Goal: Task Accomplishment & Management: Manage account settings

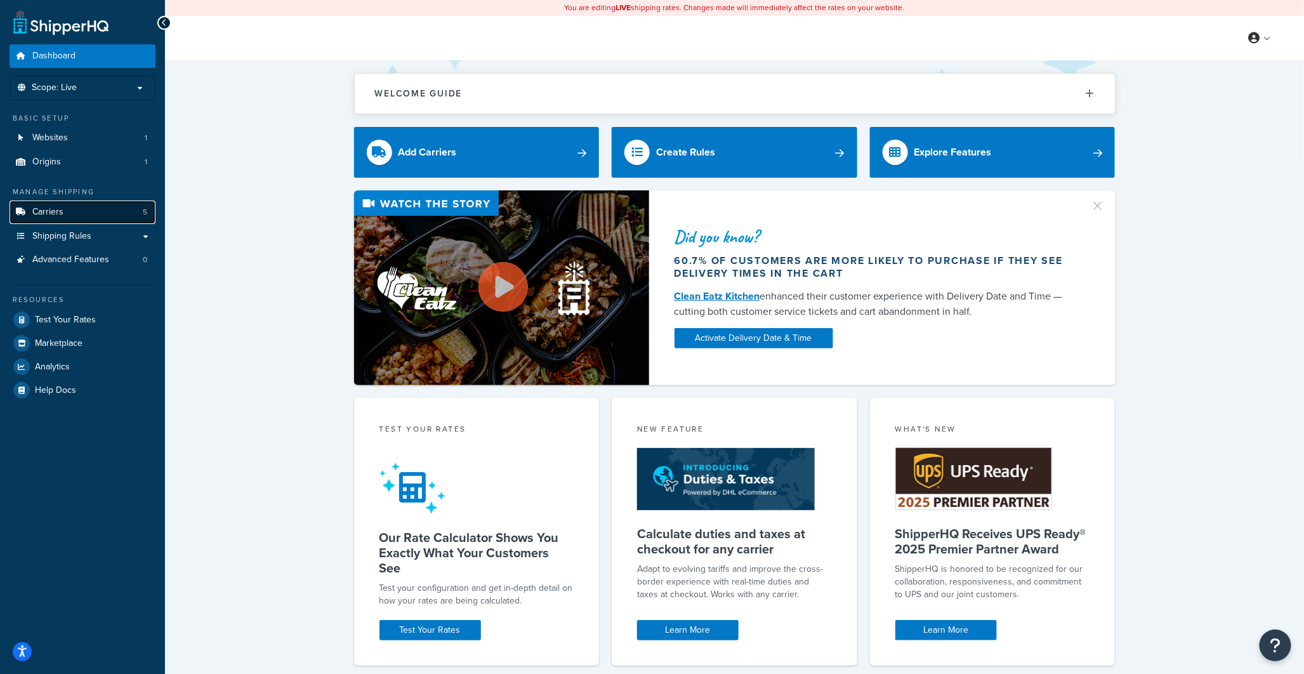
click at [81, 212] on link "Carriers 5" at bounding box center [83, 211] width 146 height 23
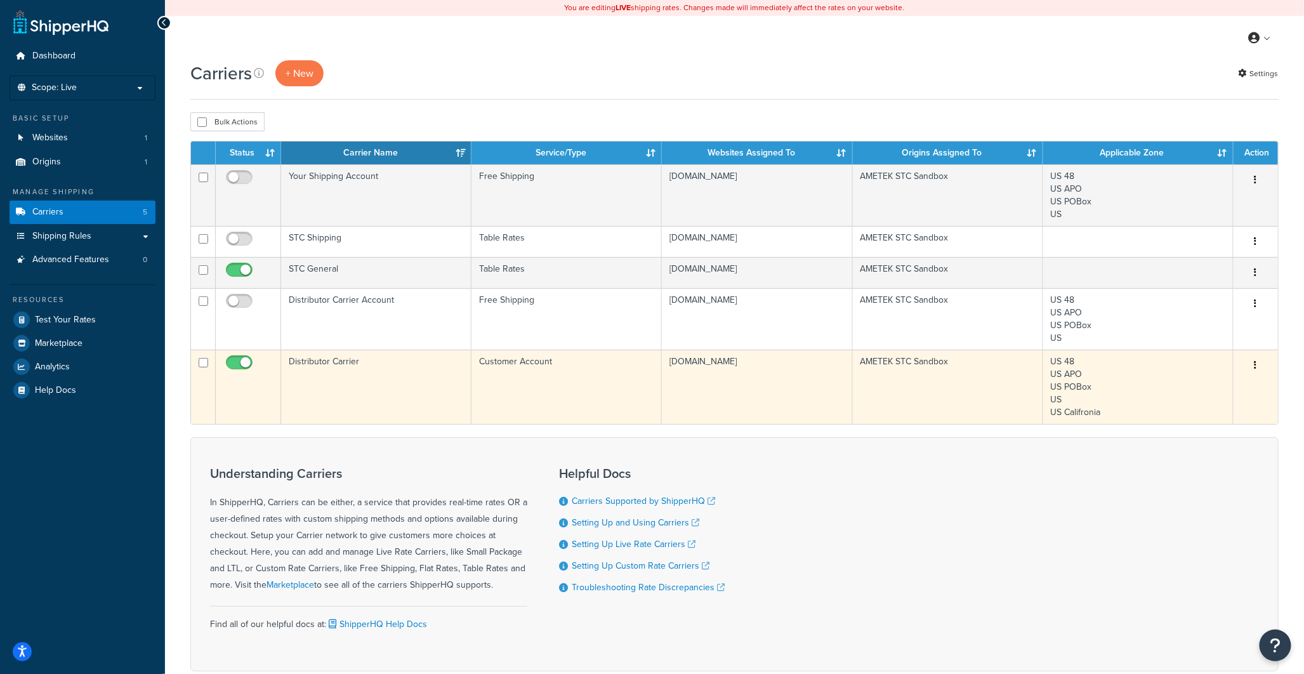
click at [343, 395] on td "Distributor Carrier" at bounding box center [376, 387] width 190 height 74
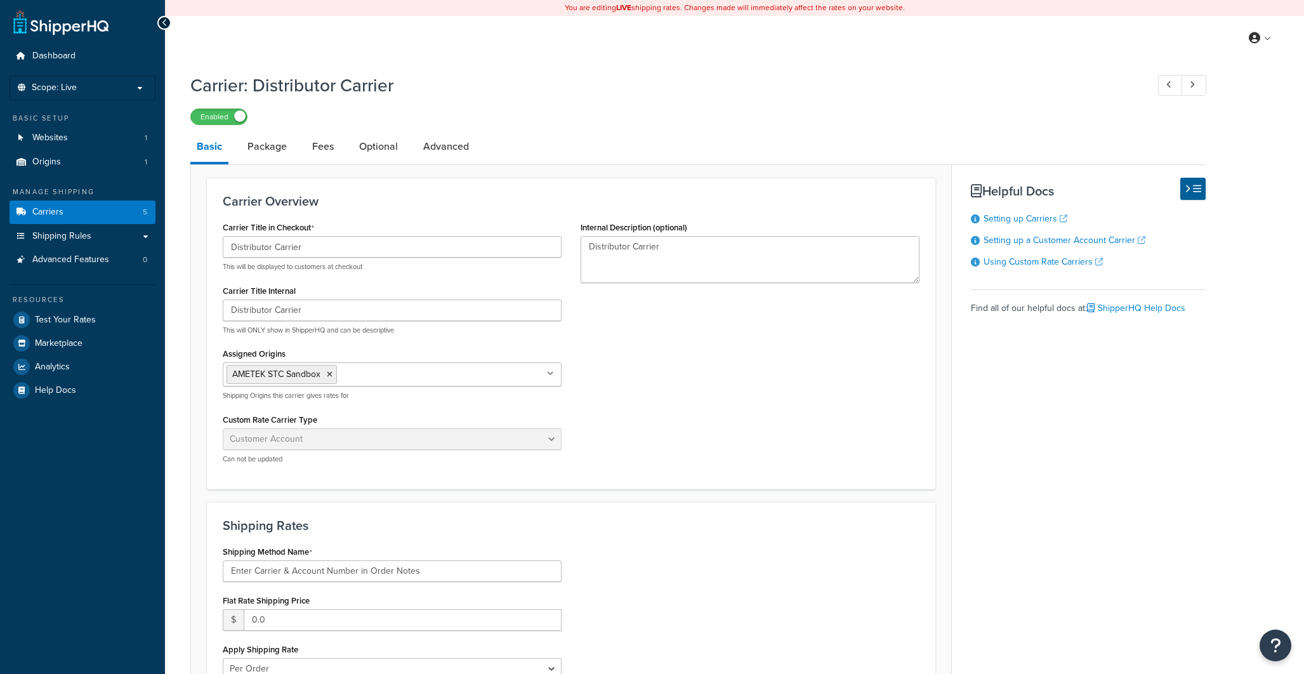
select select "customerAccount"
click at [96, 241] on link "Shipping Rules" at bounding box center [83, 236] width 146 height 23
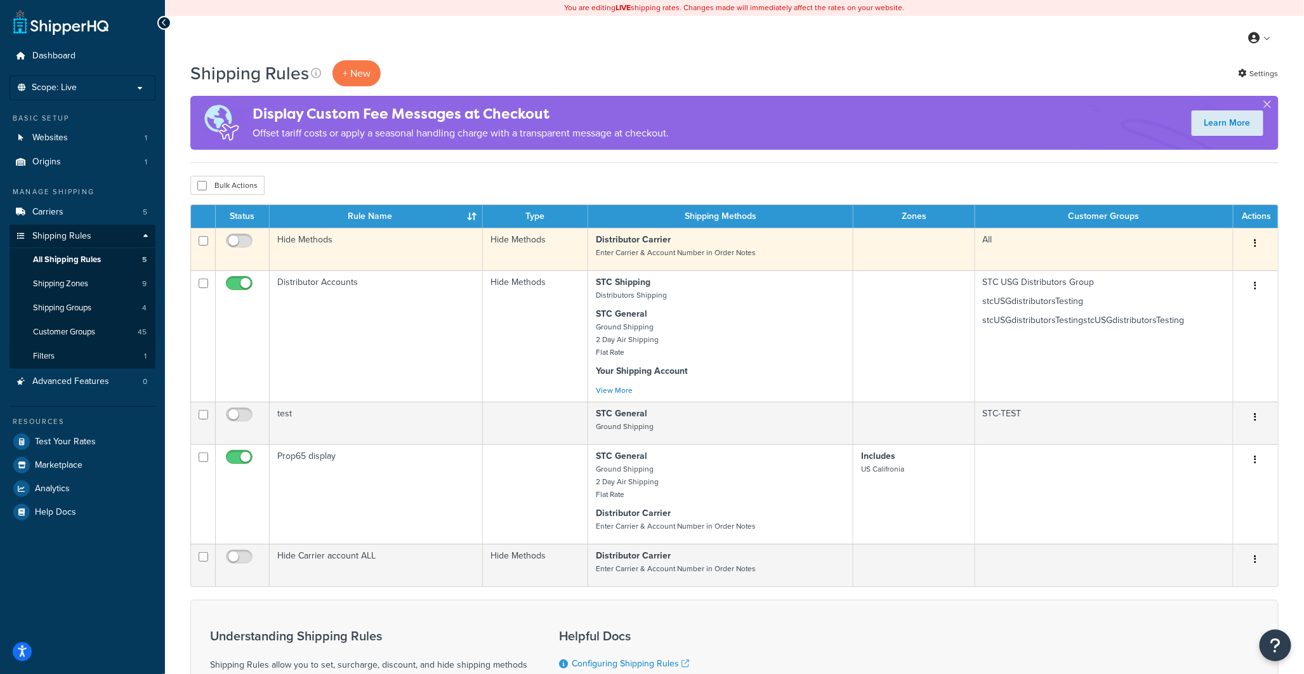
click at [1013, 258] on td "All" at bounding box center [1104, 249] width 258 height 42
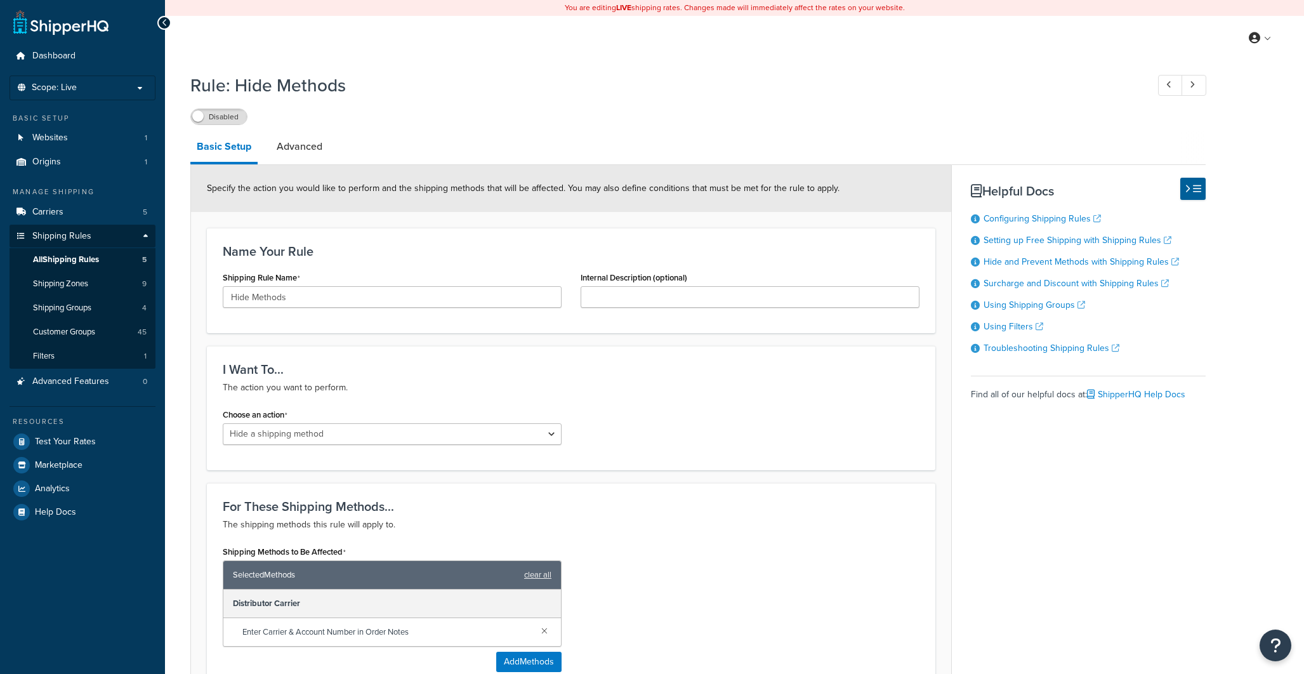
select select "HIDE"
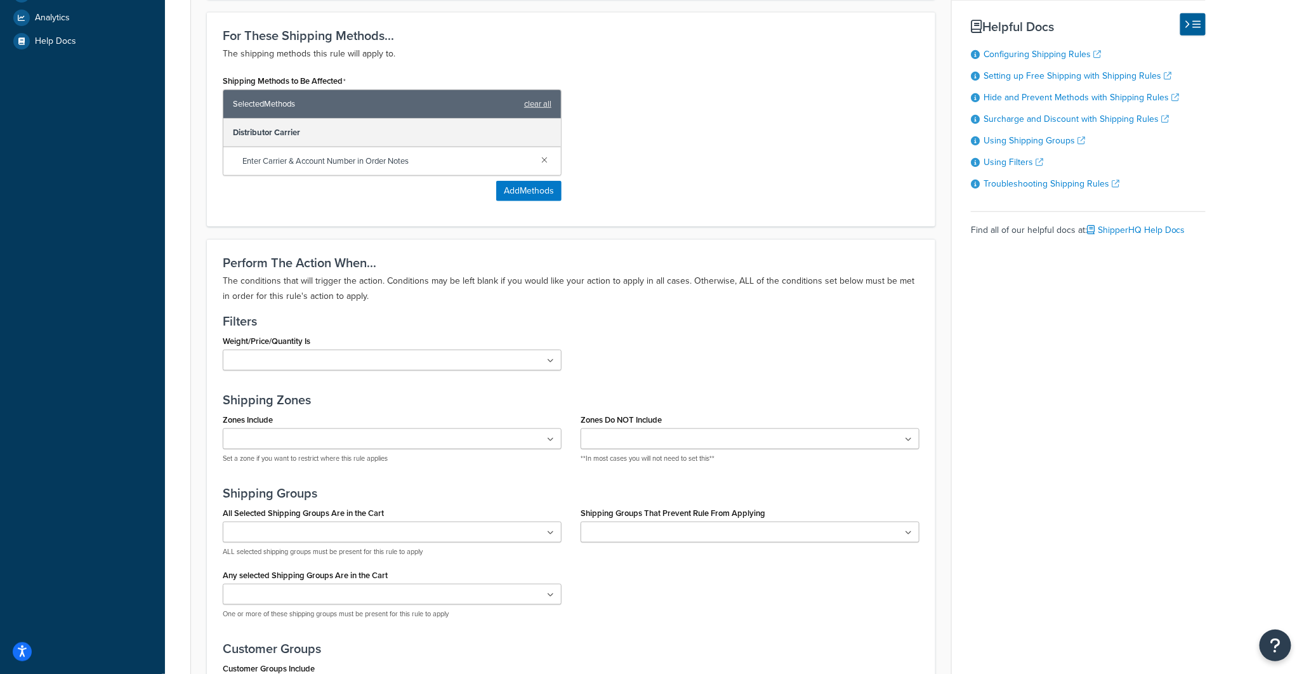
scroll to position [653, 0]
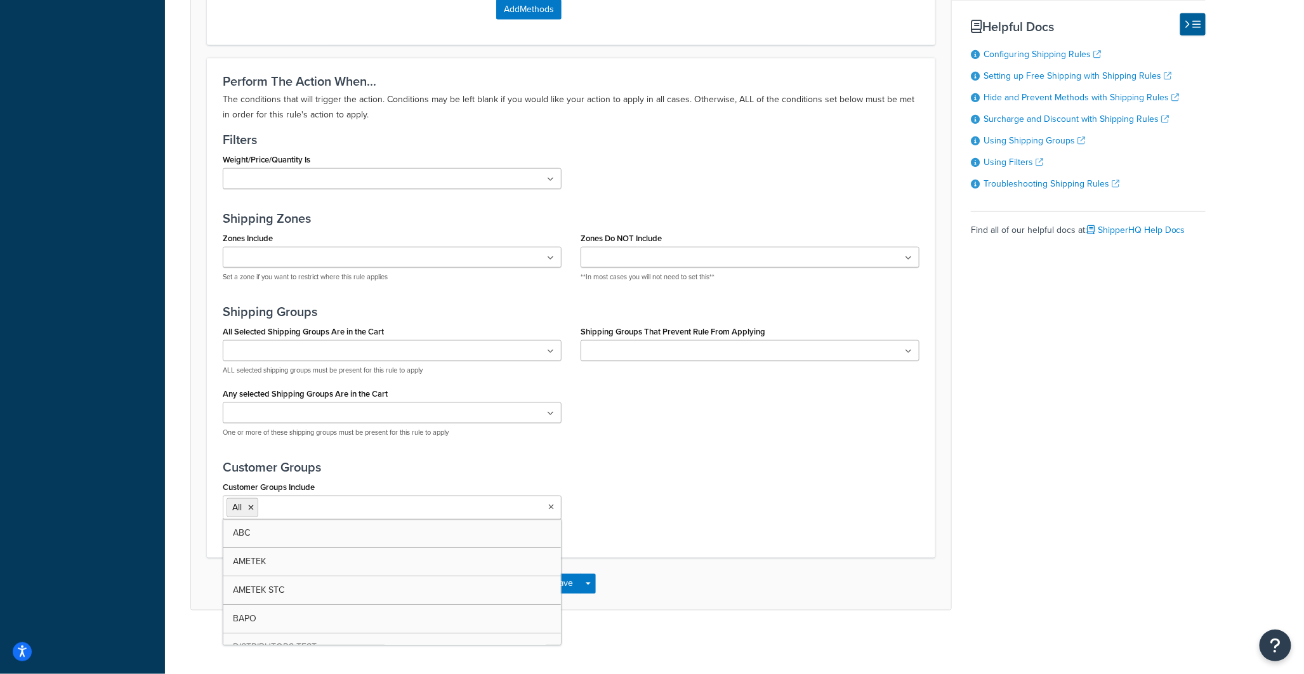
click at [353, 512] on input "Customer Groups Include" at bounding box center [317, 507] width 112 height 14
click at [783, 481] on div "Customer Groups Include All ABC AMETEK AMETEK STC BAPO DISTRIBUTORS TEST Retail…" at bounding box center [571, 503] width 716 height 51
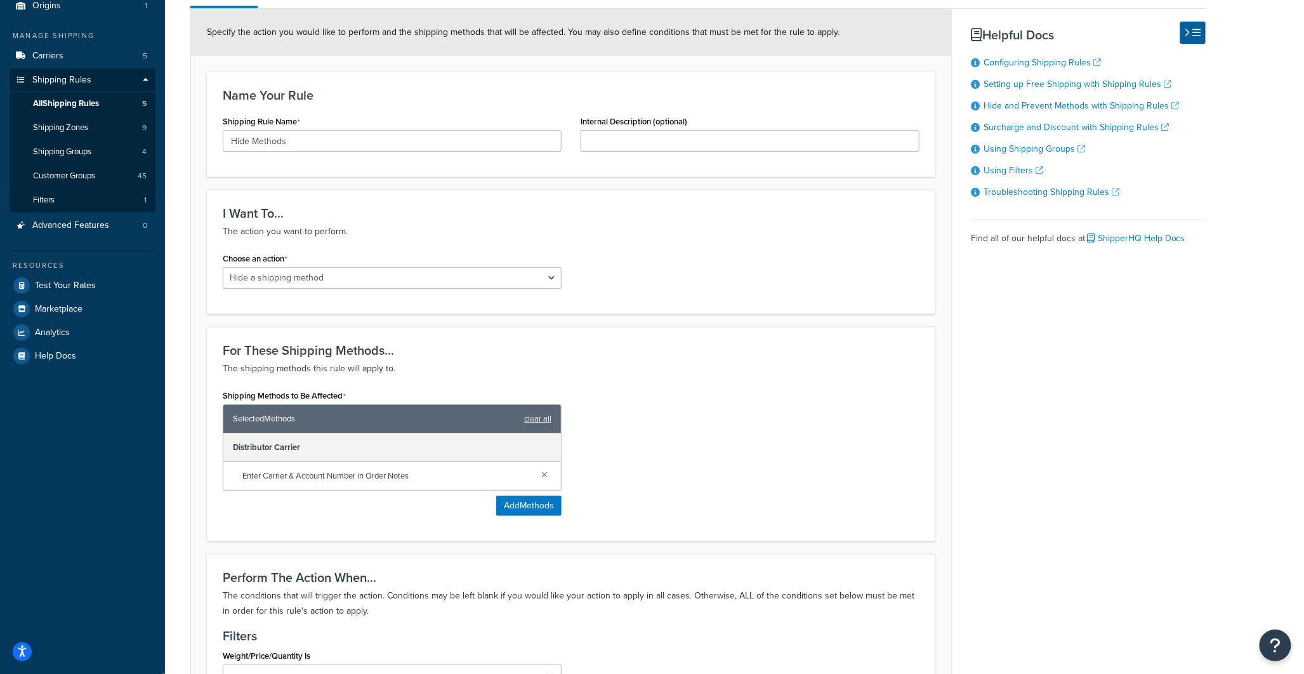
scroll to position [0, 0]
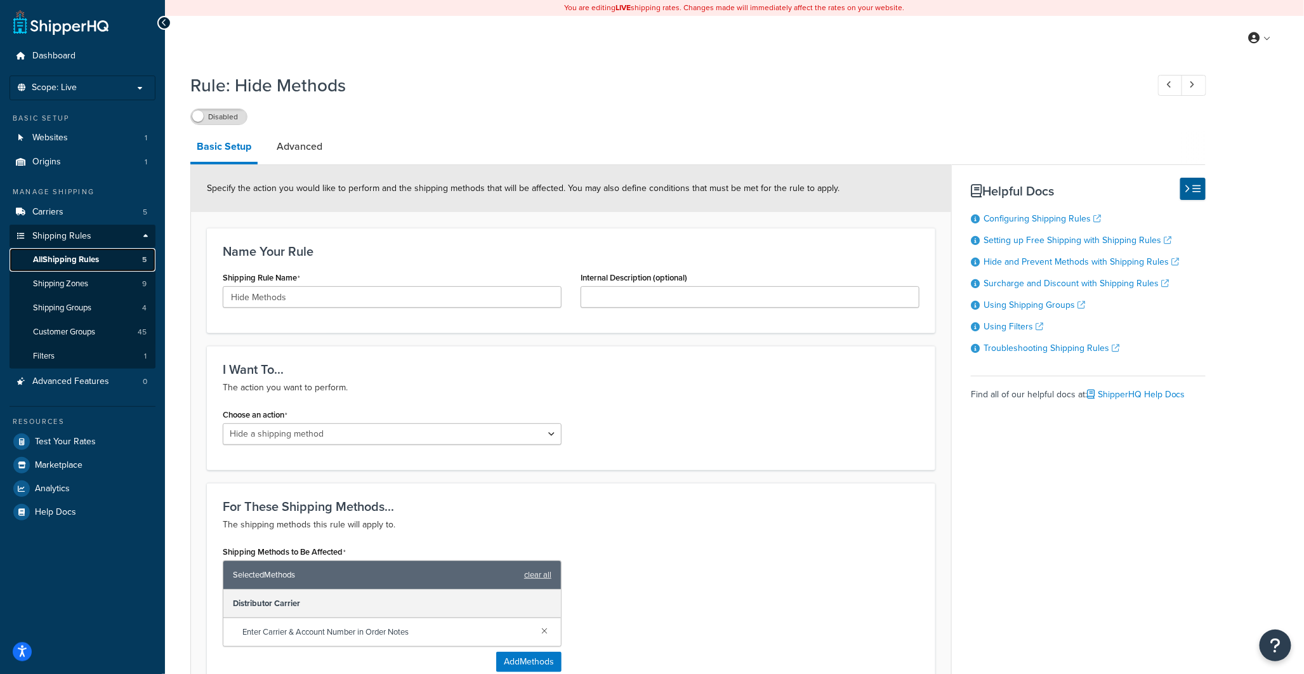
click at [80, 256] on span "All Shipping Rules" at bounding box center [66, 259] width 66 height 11
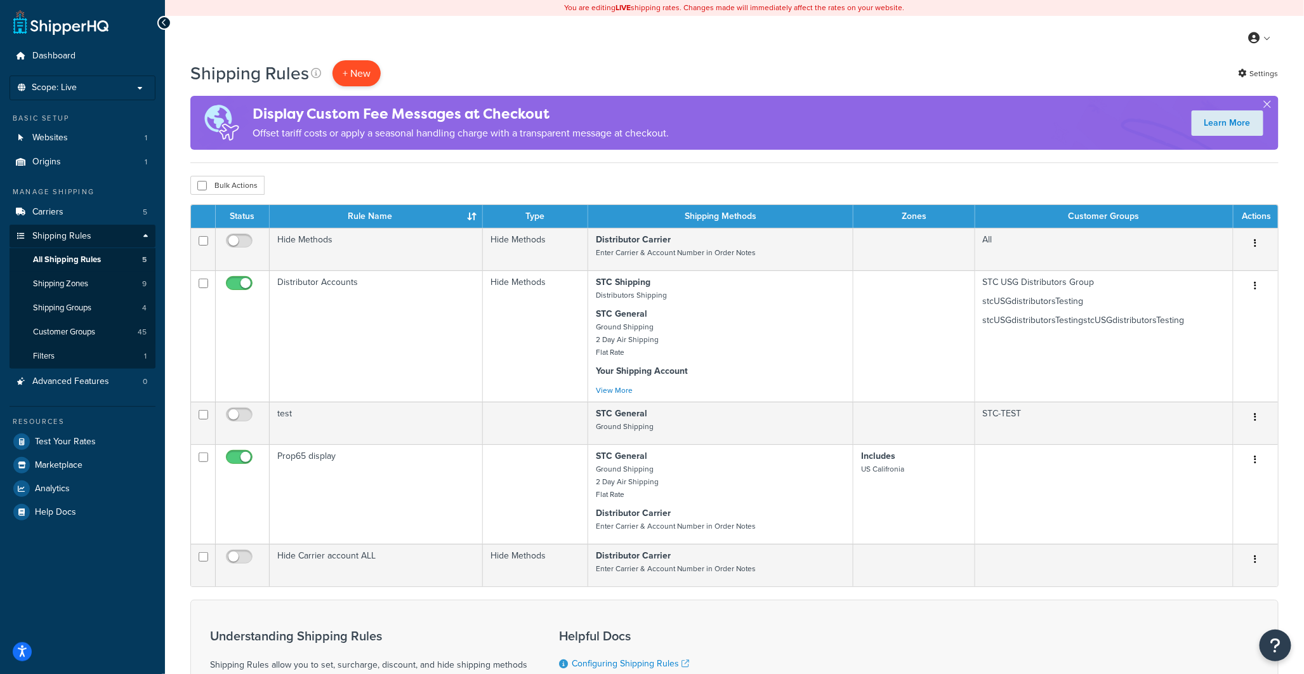
click at [352, 75] on p "+ New" at bounding box center [356, 73] width 48 height 26
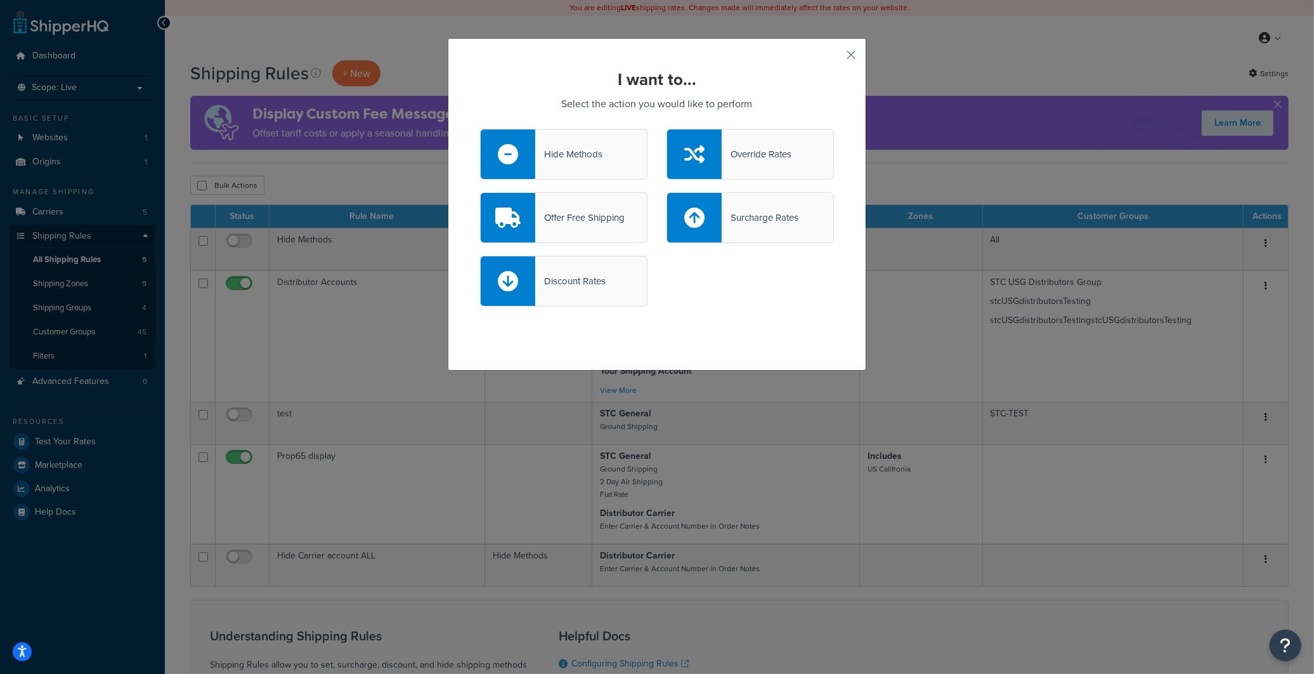
click at [605, 220] on div "Offer Free Shipping" at bounding box center [579, 218] width 89 height 18
click at [0, 0] on input "Offer Free Shipping" at bounding box center [0, 0] width 0 height 0
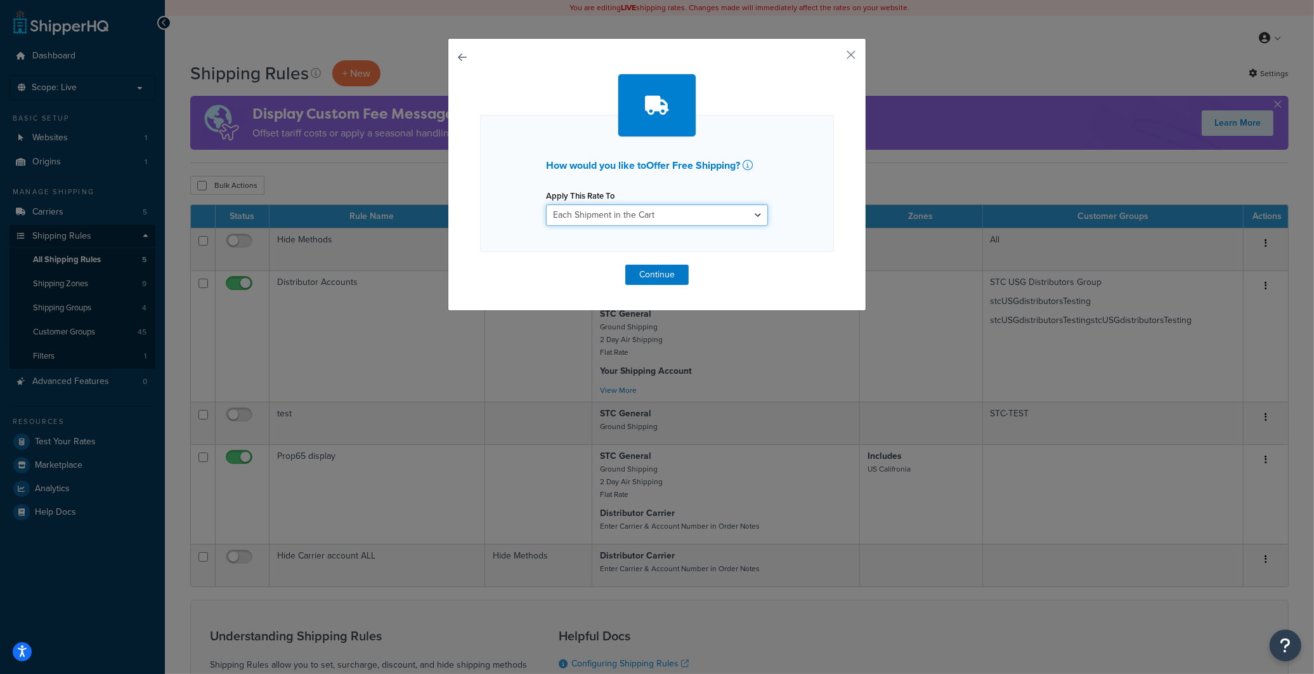
click at [615, 217] on select "Each Shipment in the Cart Each Shipping Group in the Cart Each Item within a Sh…" at bounding box center [657, 215] width 222 height 22
click at [546, 204] on select "Each Shipment in the Cart Each Shipping Group in the Cart Each Item within a Sh…" at bounding box center [657, 215] width 222 height 22
click at [641, 276] on button "Continue" at bounding box center [656, 275] width 63 height 20
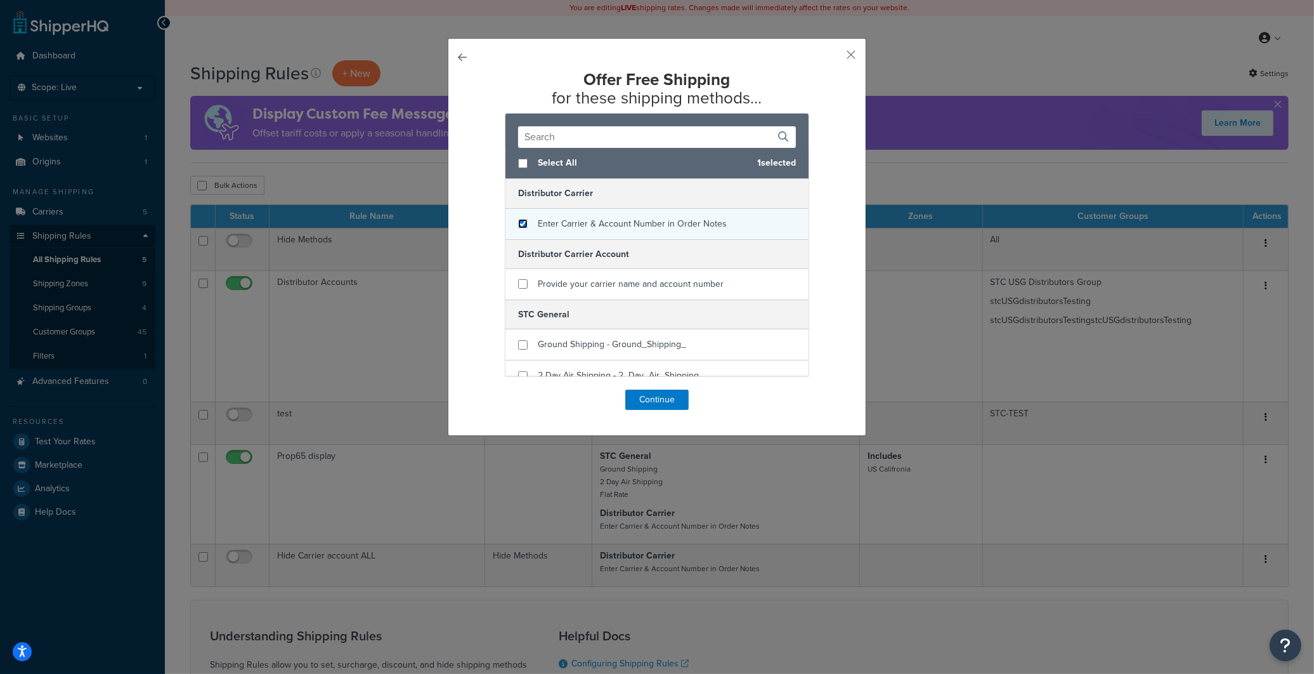
click at [518, 222] on input "checkbox" at bounding box center [523, 224] width 10 height 10
checkbox input "false"
click at [834, 60] on button "button" at bounding box center [832, 59] width 3 height 3
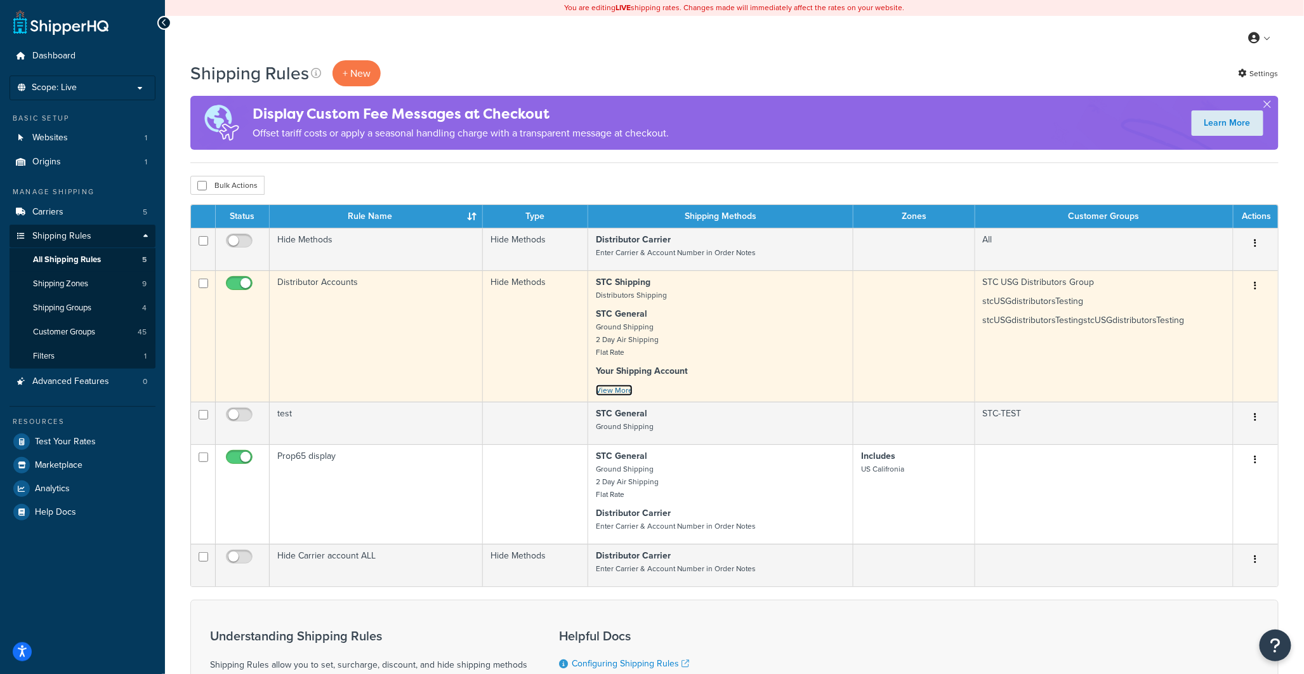
click at [625, 396] on link "View More" at bounding box center [614, 389] width 37 height 11
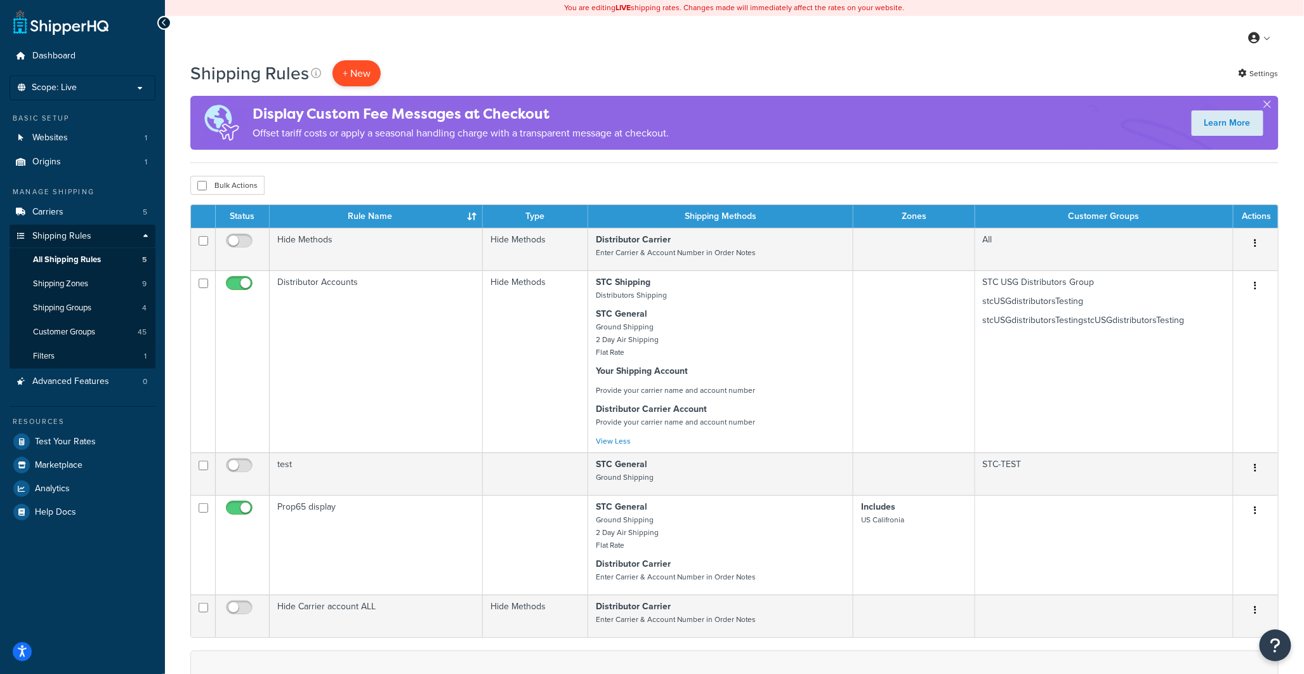
click at [341, 70] on p "+ New" at bounding box center [356, 73] width 48 height 26
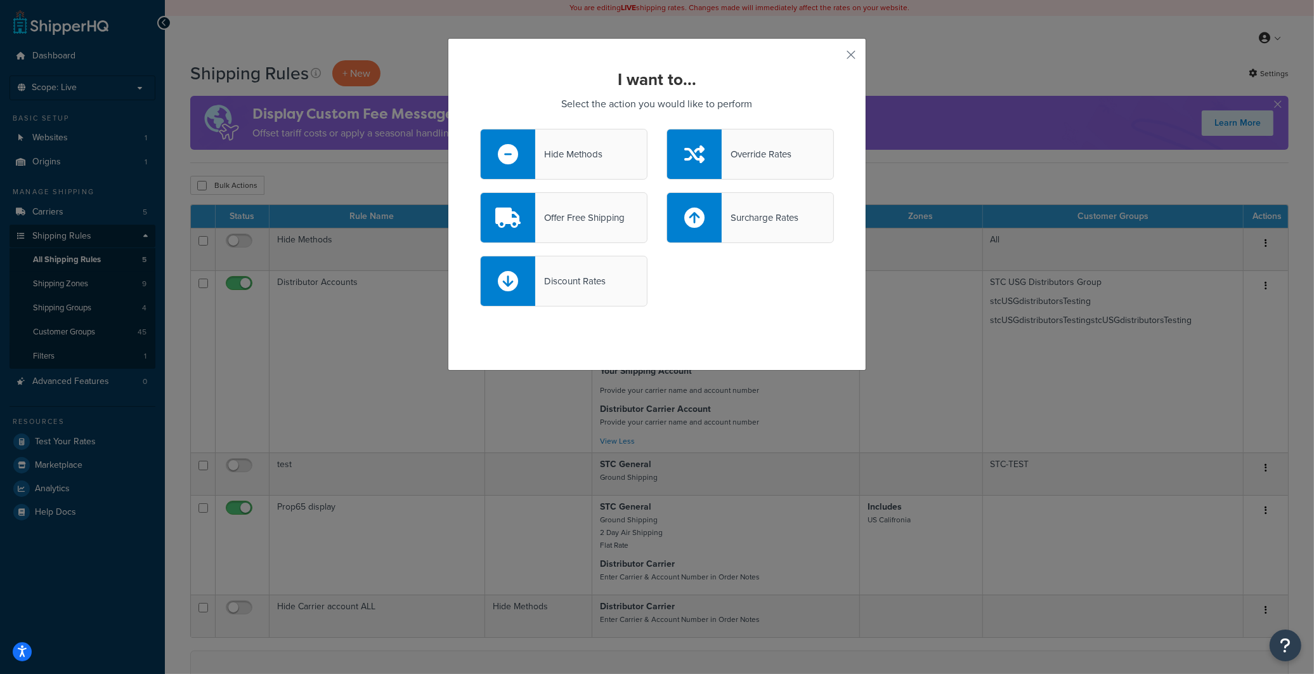
click at [587, 221] on div "Offer Free Shipping" at bounding box center [579, 218] width 89 height 18
click at [0, 0] on input "Offer Free Shipping" at bounding box center [0, 0] width 0 height 0
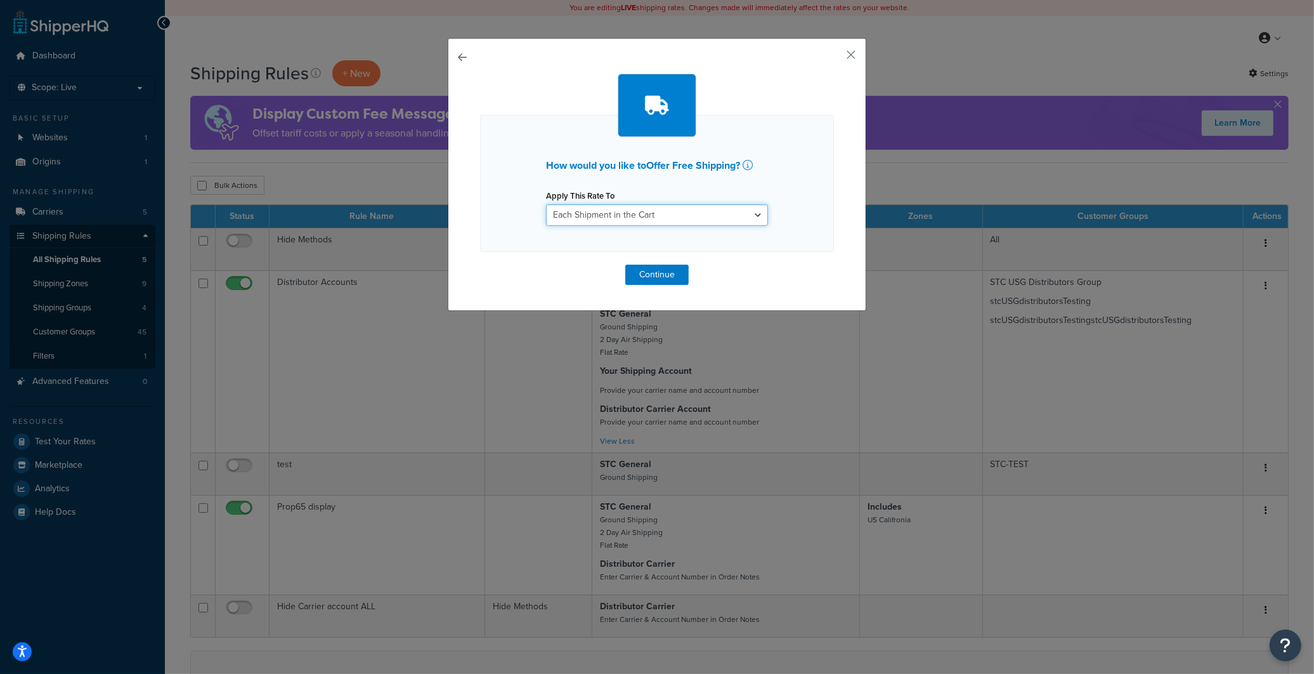
click at [598, 213] on select "Each Shipment in the Cart Each Shipping Group in the Cart Each Item within a Sh…" at bounding box center [657, 215] width 222 height 22
click at [546, 204] on select "Each Shipment in the Cart Each Shipping Group in the Cart Each Item within a Sh…" at bounding box center [657, 215] width 222 height 22
click at [645, 270] on button "Continue" at bounding box center [656, 275] width 63 height 20
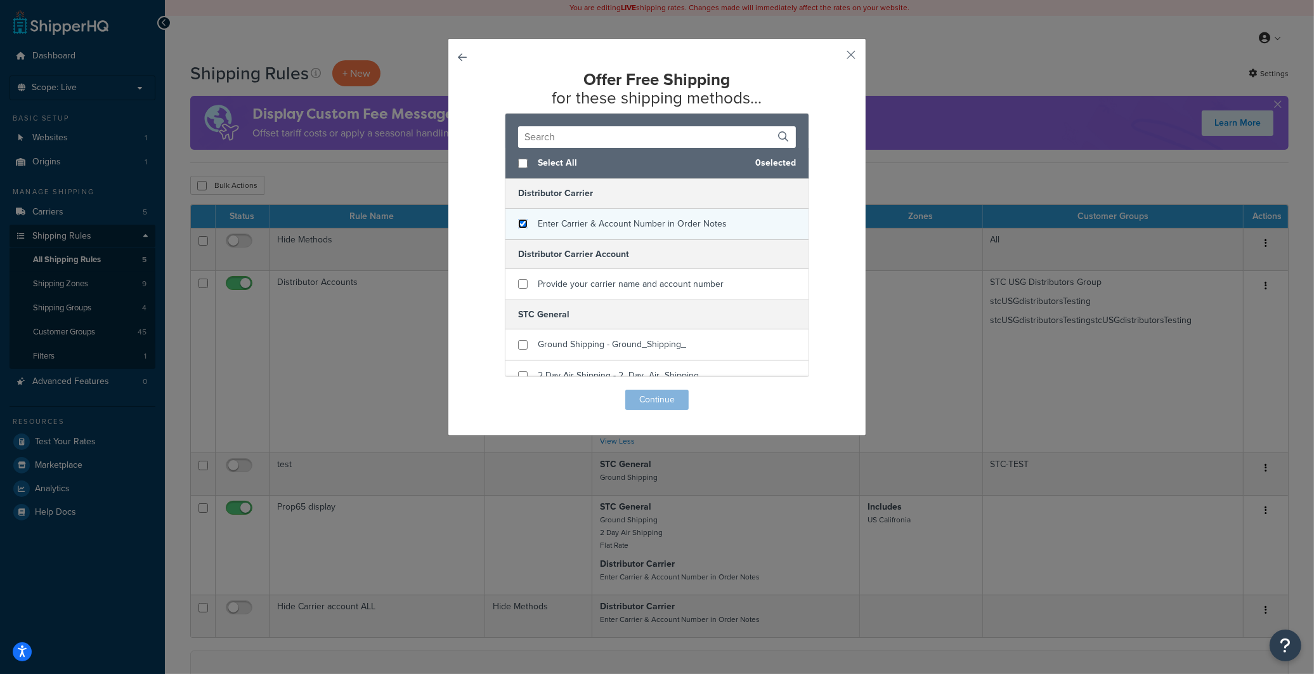
click at [518, 225] on input "checkbox" at bounding box center [523, 224] width 10 height 10
checkbox input "true"
click at [658, 400] on button "Continue" at bounding box center [656, 399] width 63 height 20
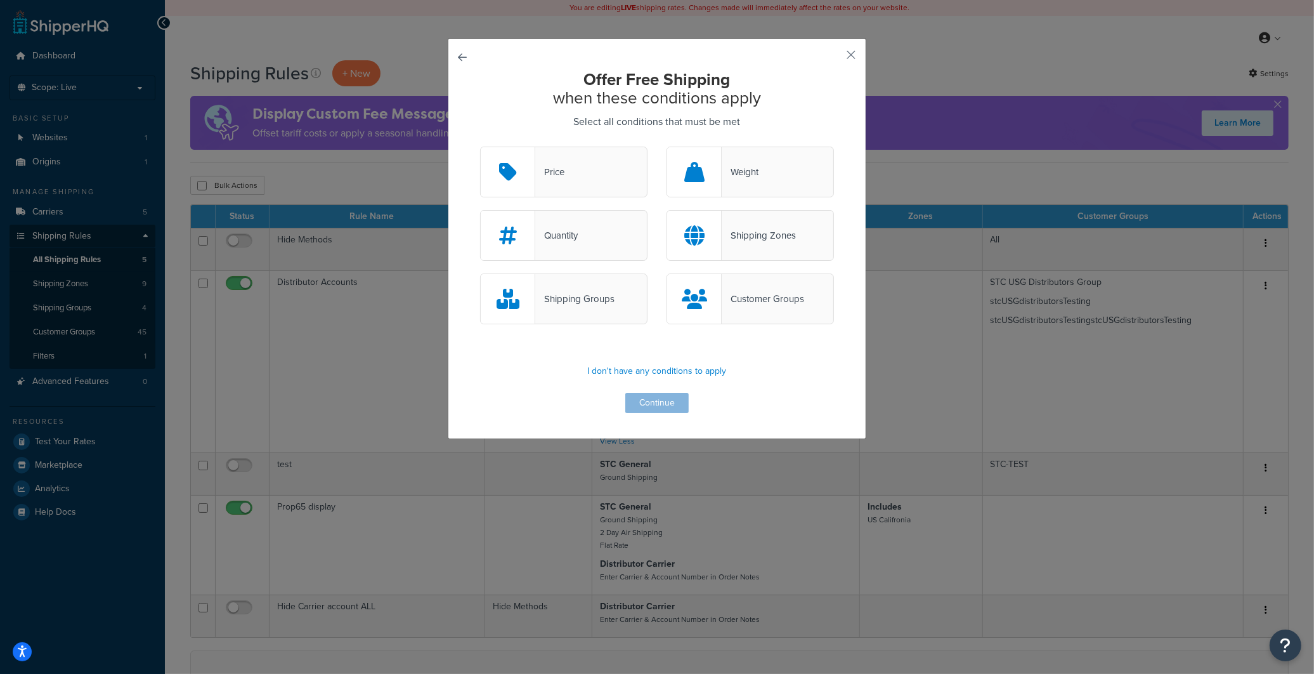
click at [772, 303] on div "Customer Groups" at bounding box center [763, 299] width 82 height 18
click at [0, 0] on input "Customer Groups" at bounding box center [0, 0] width 0 height 0
click at [639, 407] on button "Continue" at bounding box center [656, 403] width 63 height 20
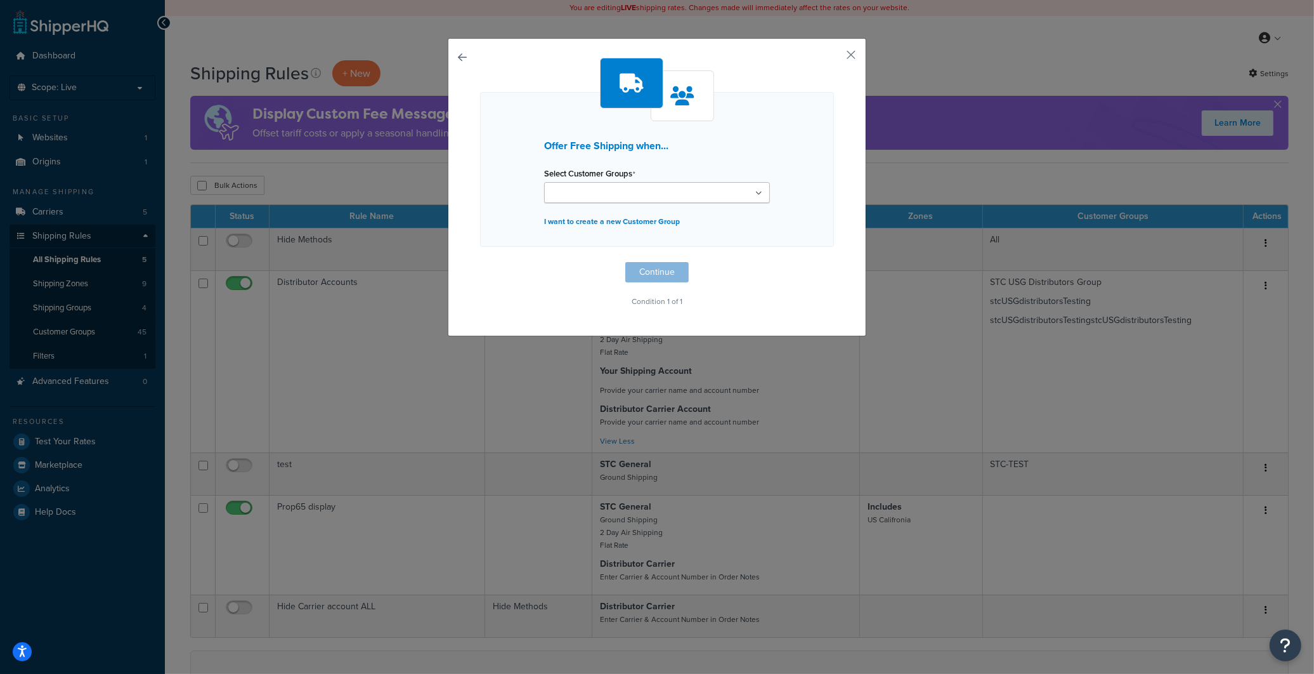
click at [707, 180] on div "Select Customer Groups Retail Wholesale US Gauge and PMT - 2021 DISTRIBUTORS TE…" at bounding box center [657, 183] width 226 height 39
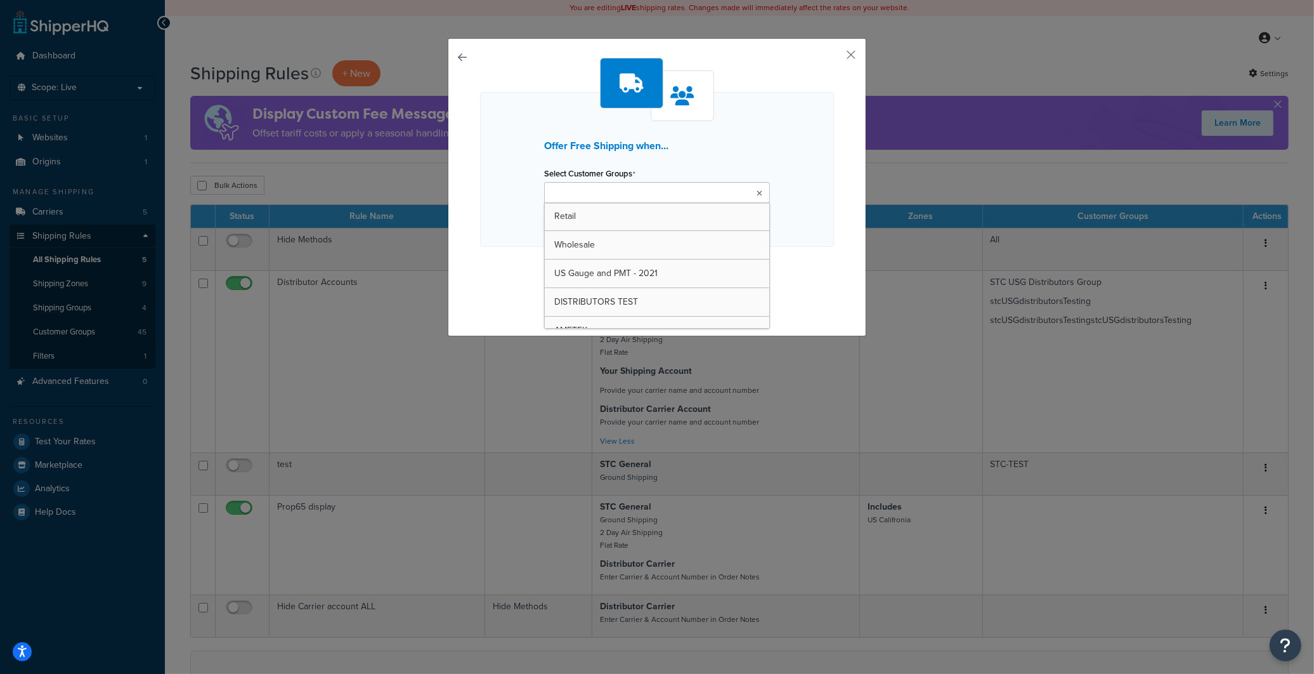
click at [707, 185] on ul at bounding box center [657, 192] width 226 height 21
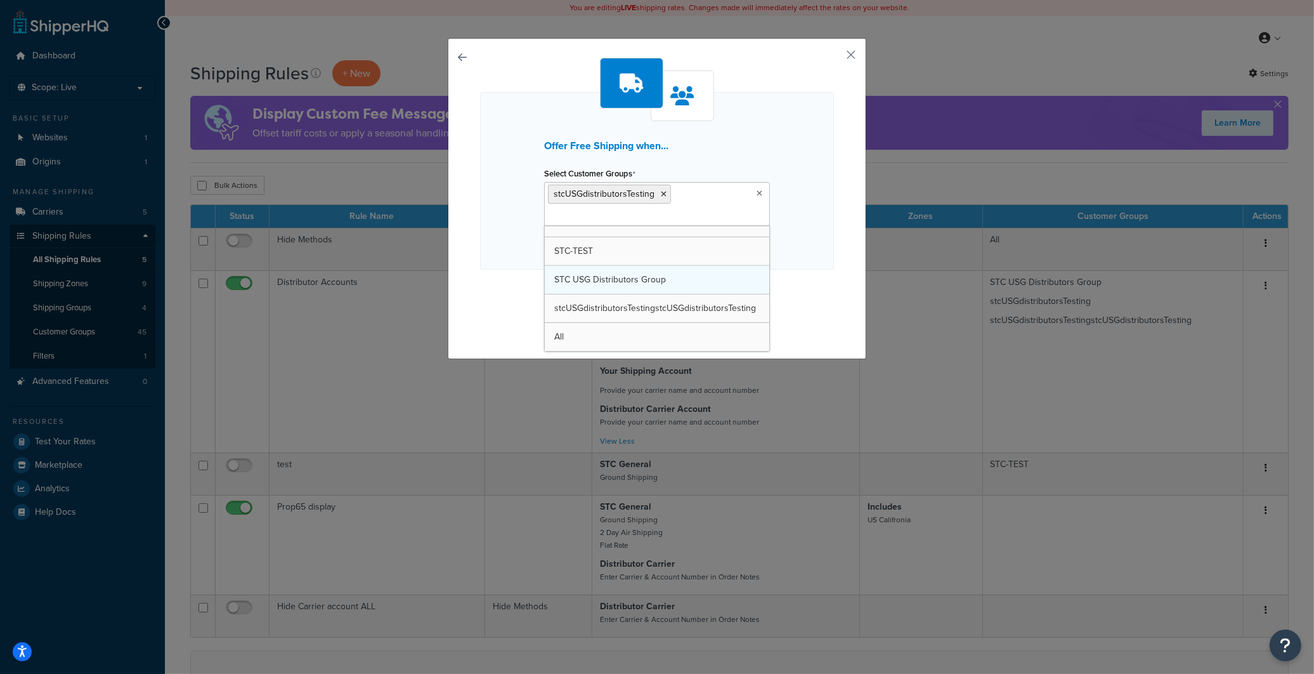
scroll to position [1104, 0]
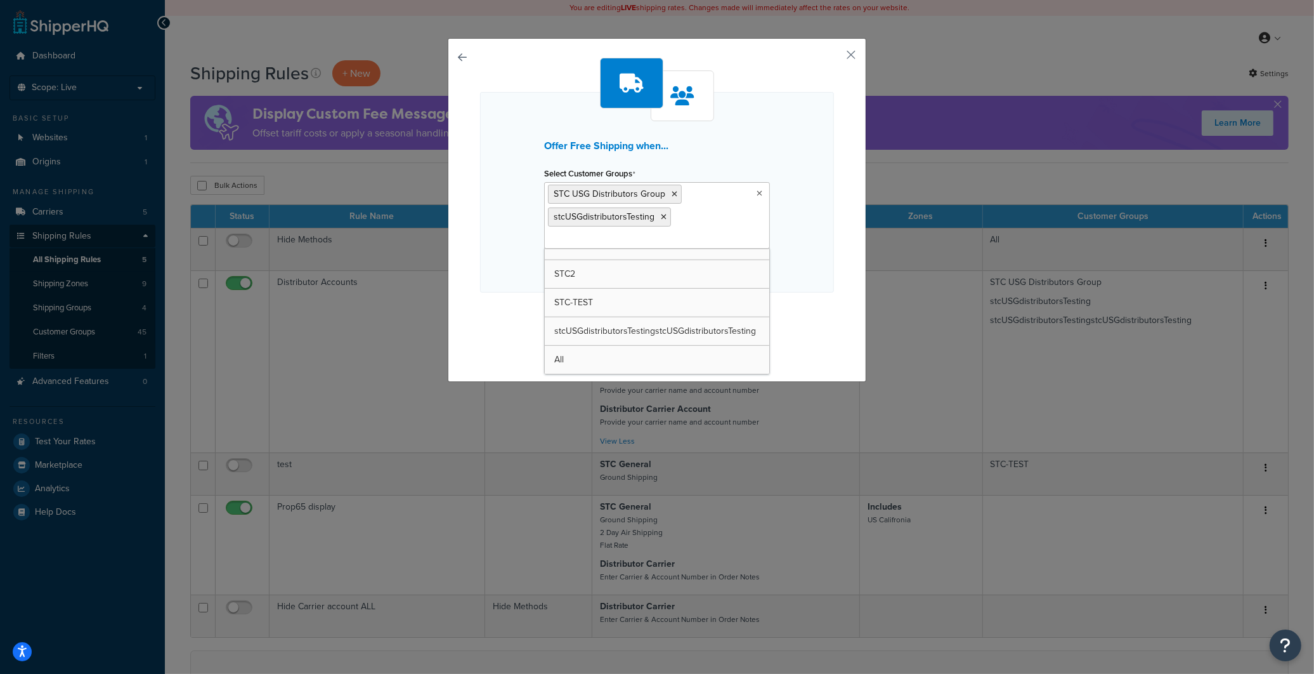
click at [788, 225] on div "Offer Free Shipping when... Select Customer Groups STC USG Distributors Group s…" at bounding box center [657, 192] width 354 height 200
click at [658, 315] on button "Continue" at bounding box center [656, 318] width 63 height 20
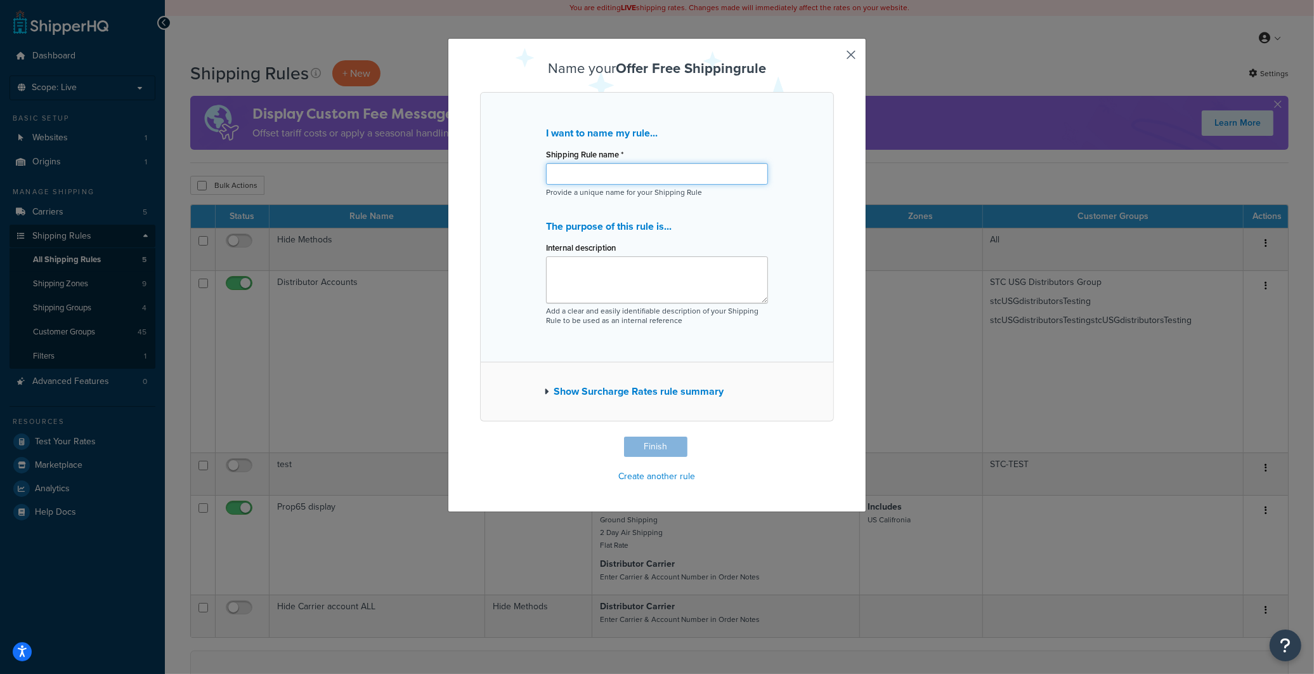
click at [631, 185] on input "Shipping Rule name *" at bounding box center [657, 174] width 222 height 22
click at [576, 388] on button "Show Surcharge Rates rule summary" at bounding box center [634, 391] width 180 height 18
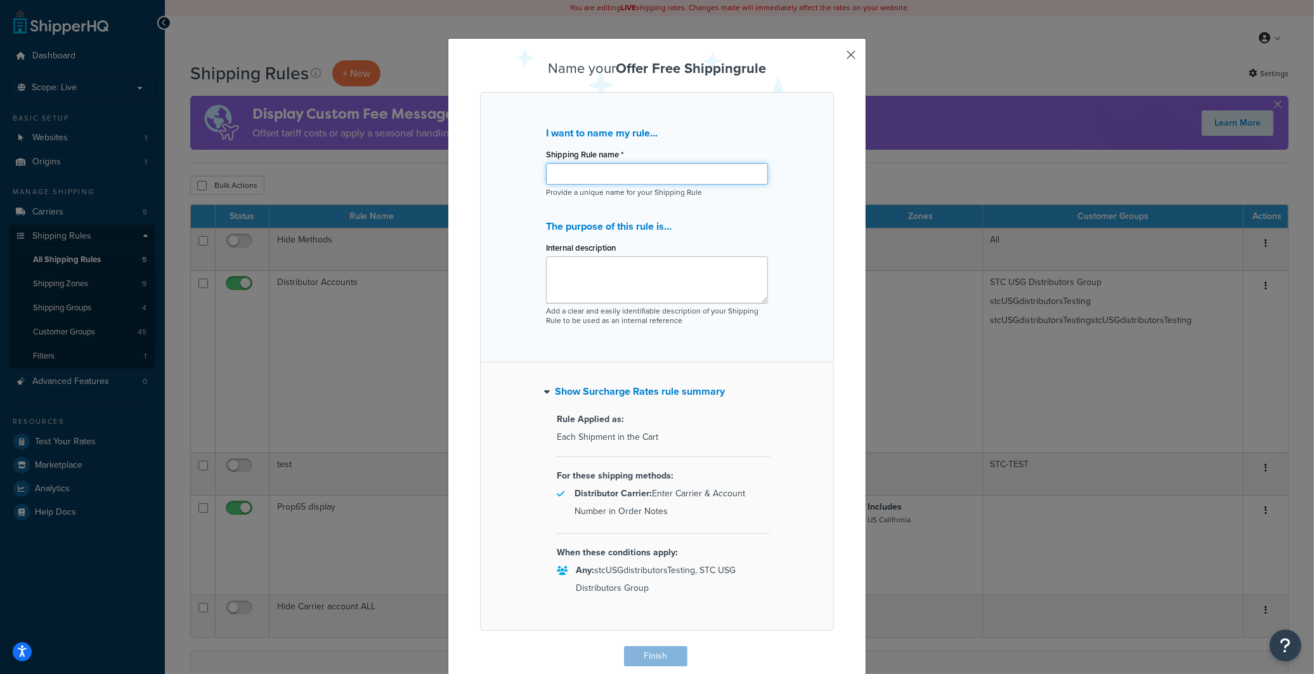
click at [679, 175] on input "Shipping Rule name *" at bounding box center [657, 174] width 222 height 22
click at [834, 646] on button "button" at bounding box center [832, 647] width 3 height 3
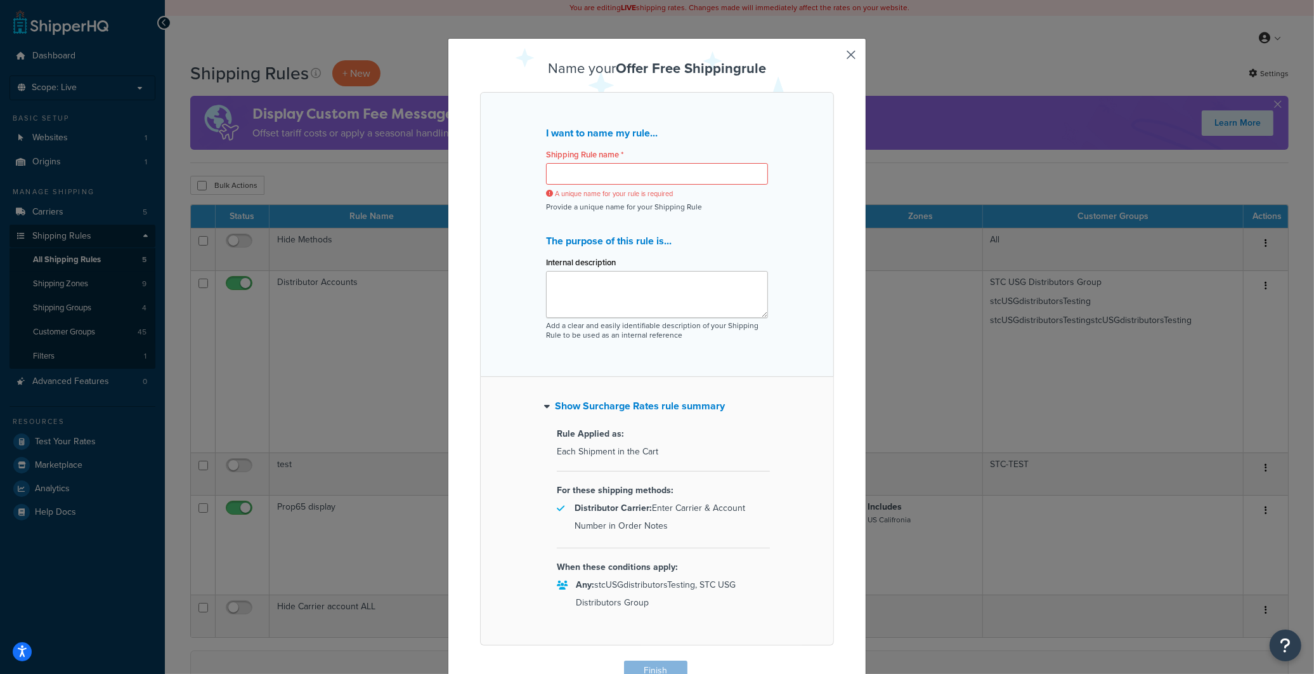
click at [834, 660] on button "button" at bounding box center [832, 661] width 3 height 3
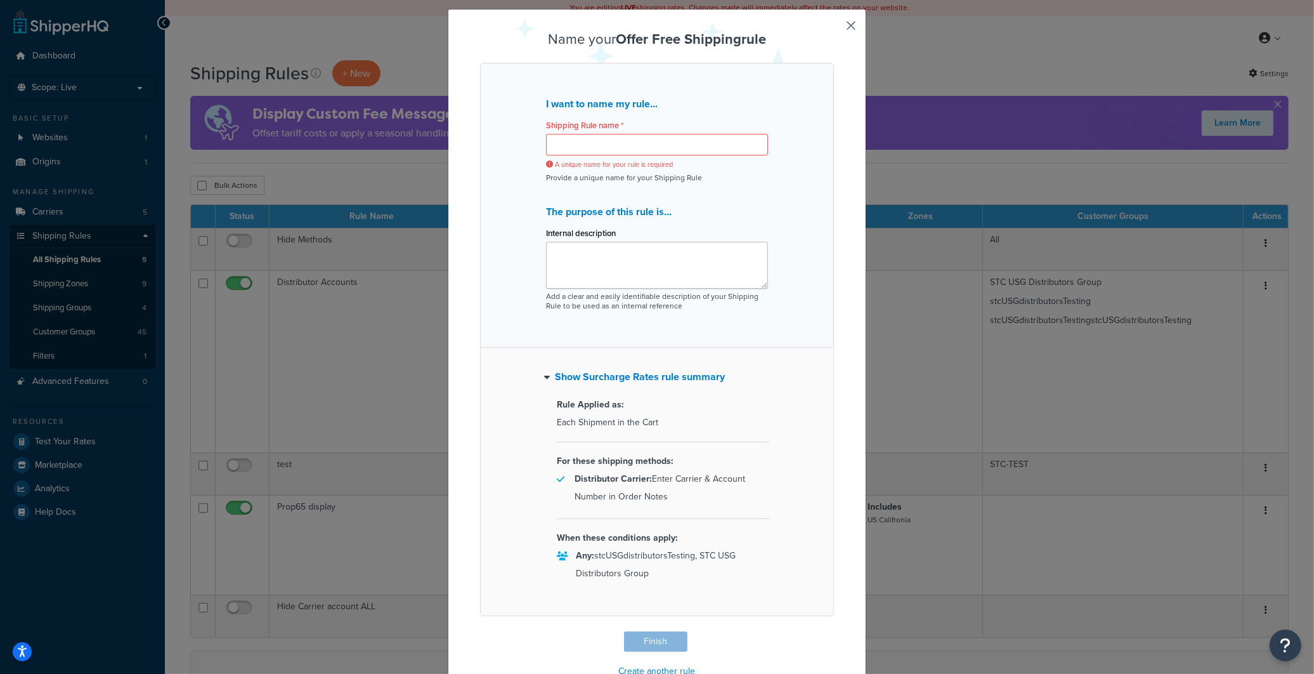
scroll to position [0, 0]
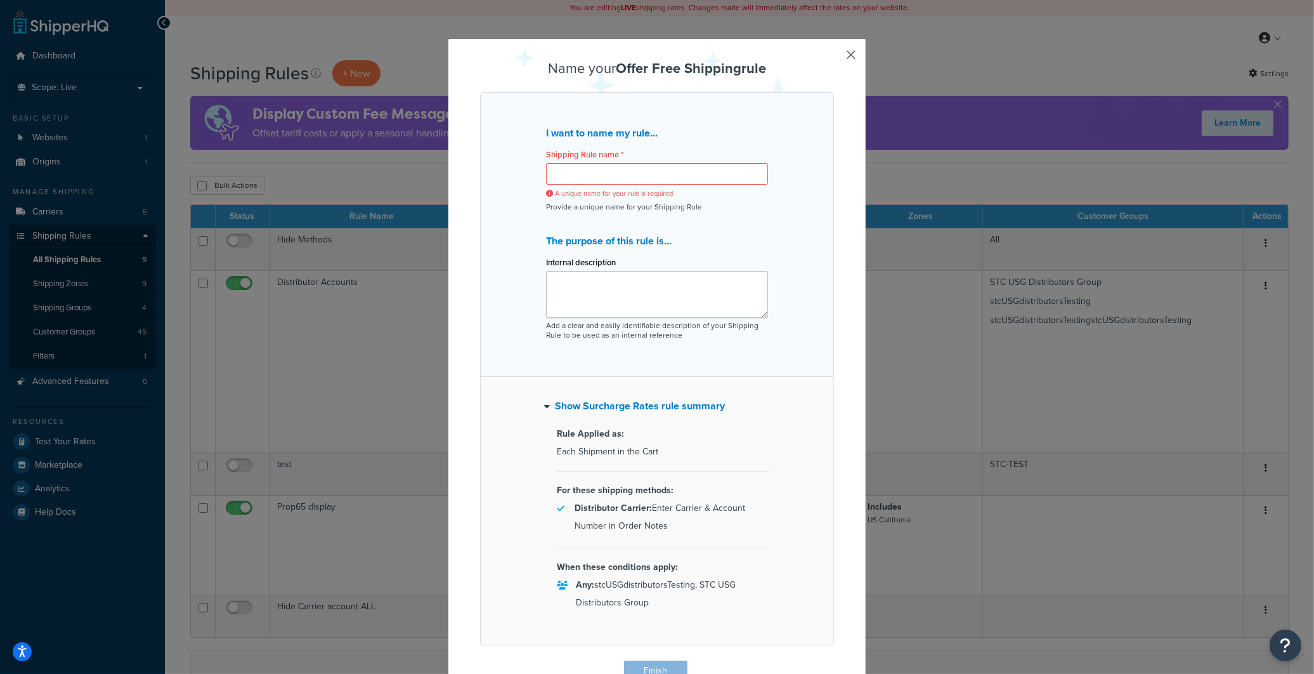
click at [834, 660] on button "button" at bounding box center [832, 661] width 3 height 3
click at [690, 180] on input "Shipping Rule name *" at bounding box center [657, 174] width 222 height 22
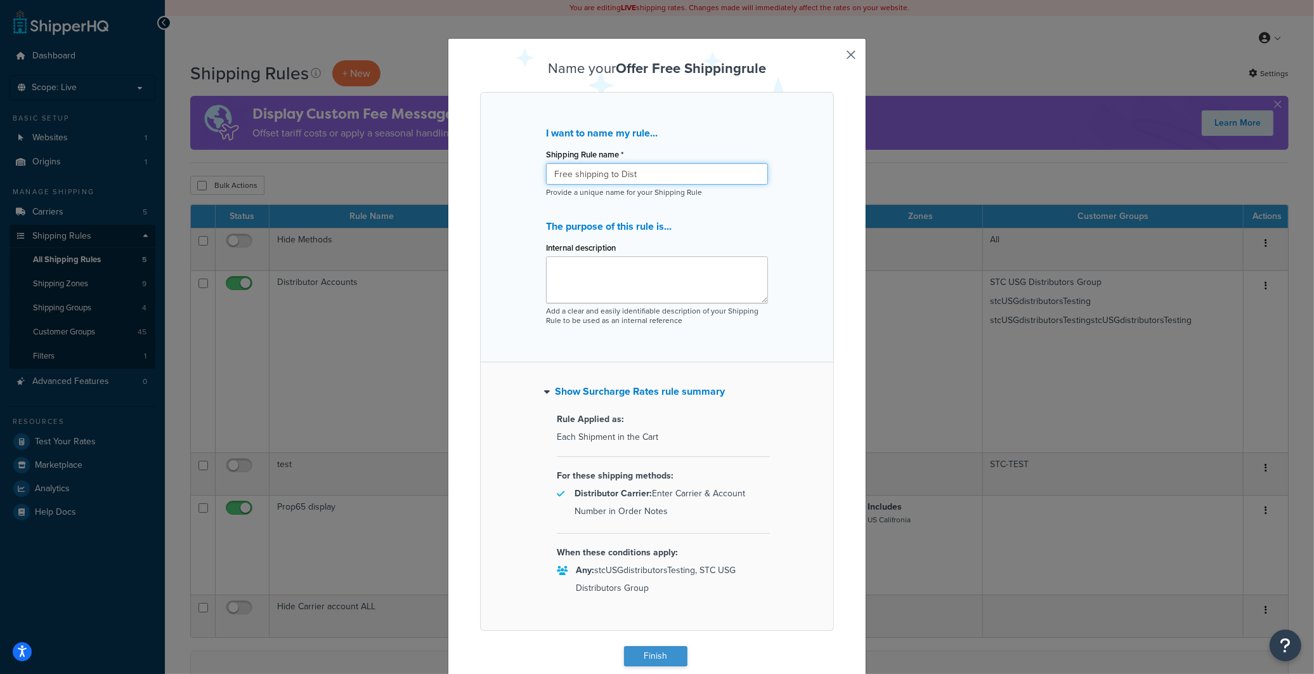
type input "Free shipping to Dist"
click at [639, 657] on button "Finish" at bounding box center [655, 656] width 63 height 20
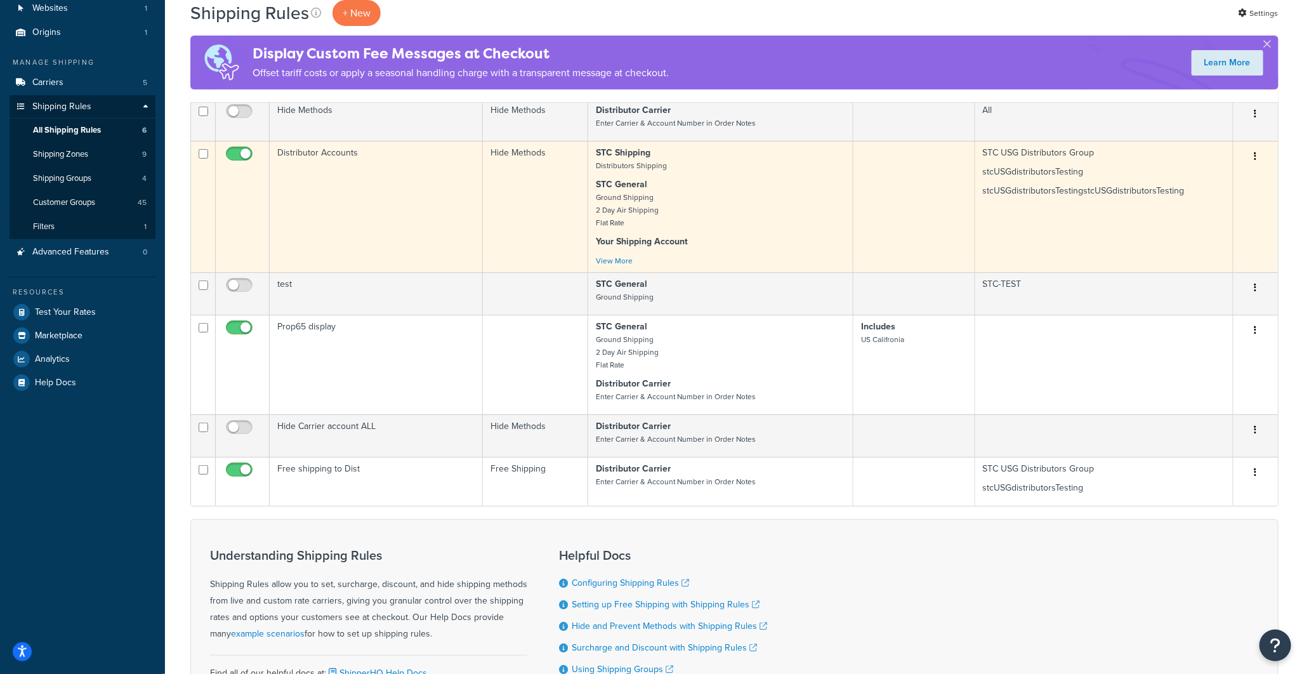
scroll to position [141, 0]
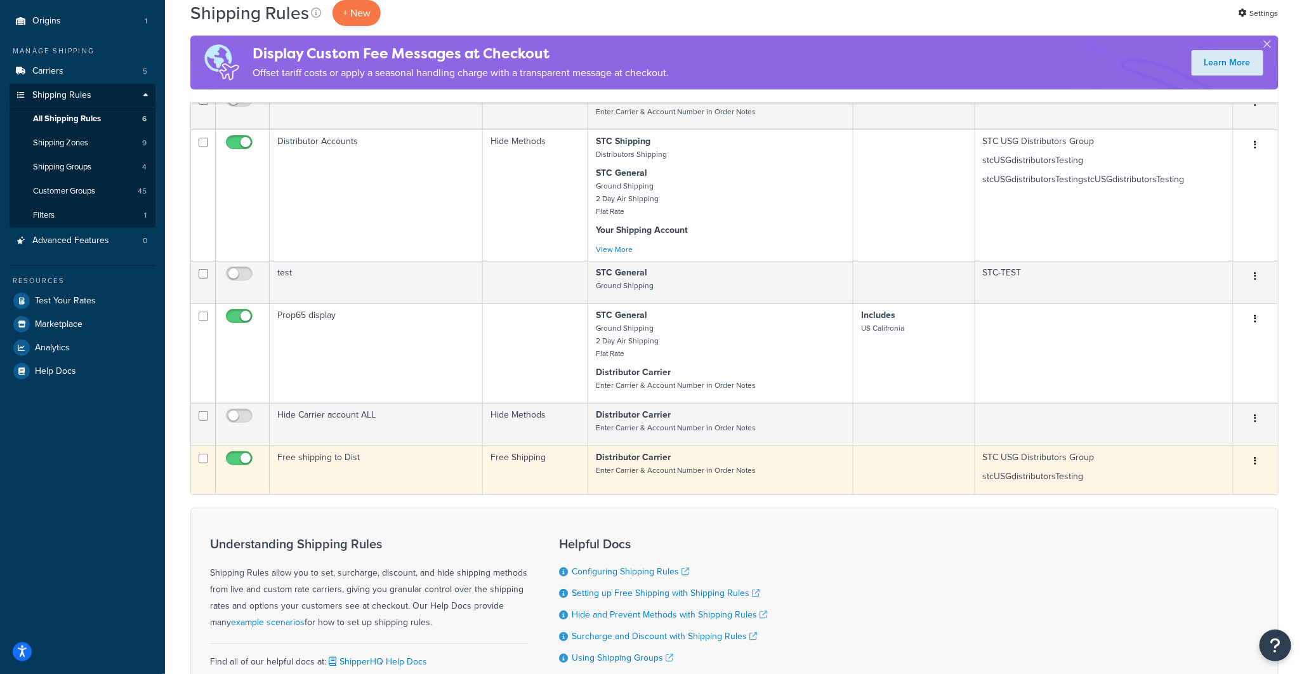
click at [242, 465] on input "checkbox" at bounding box center [240, 462] width 35 height 16
checkbox input "false"
click at [204, 463] on input "checkbox" at bounding box center [204, 459] width 10 height 10
checkbox input "true"
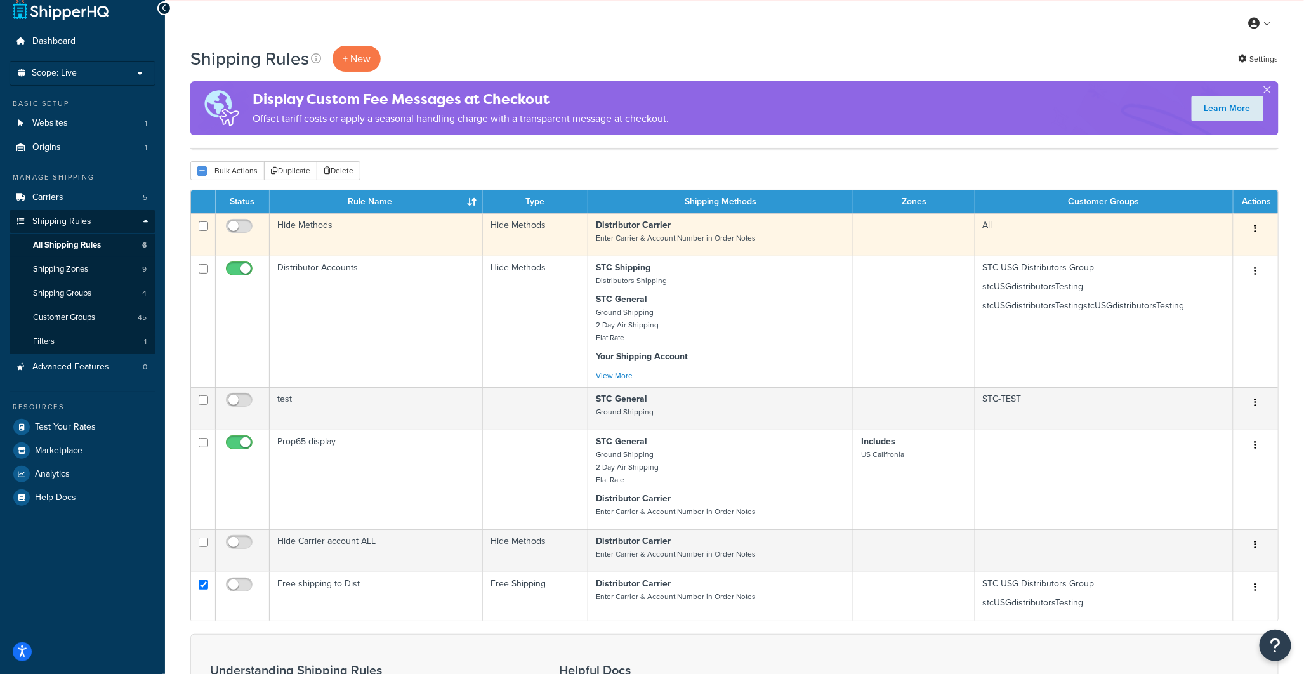
scroll to position [0, 0]
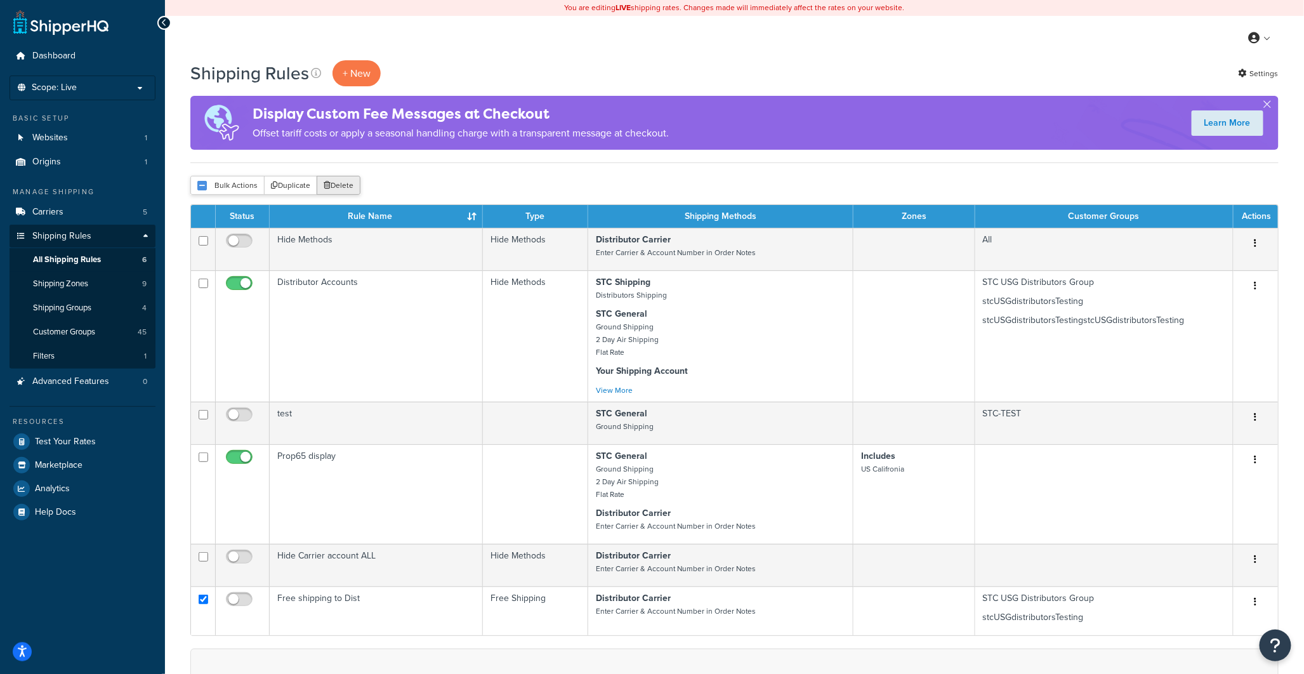
click at [351, 191] on button "Delete" at bounding box center [339, 185] width 44 height 19
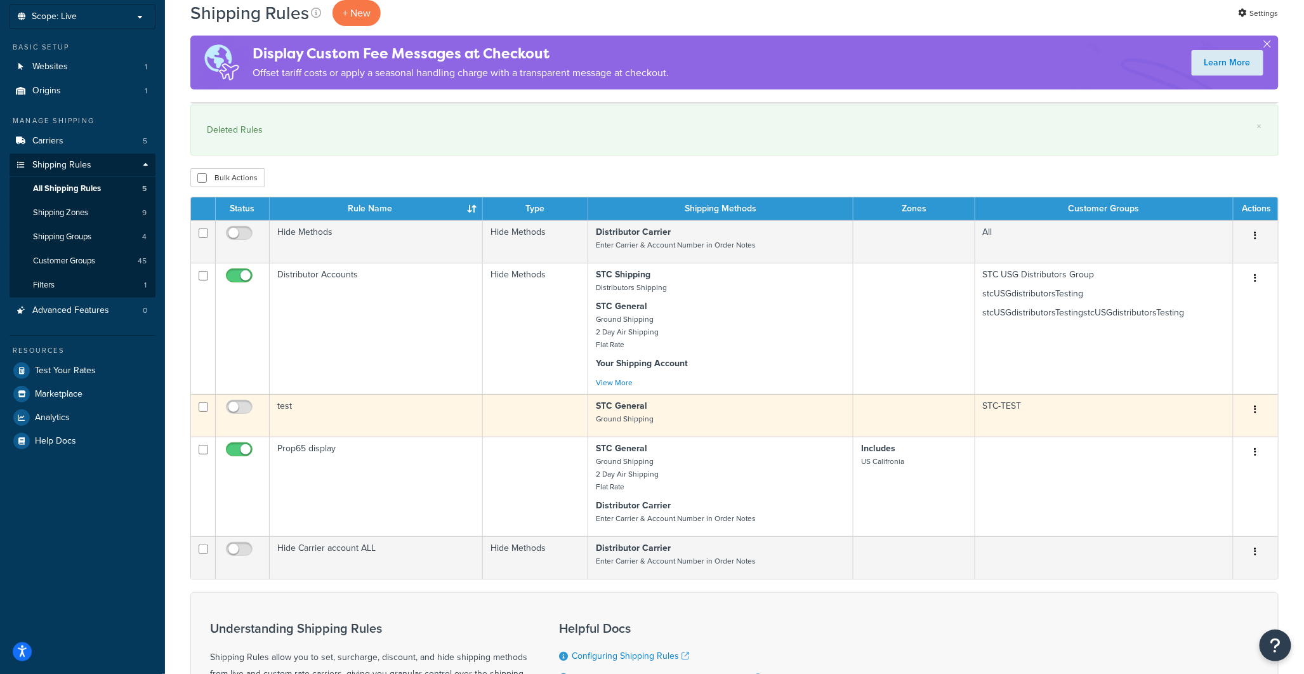
scroll to position [70, 0]
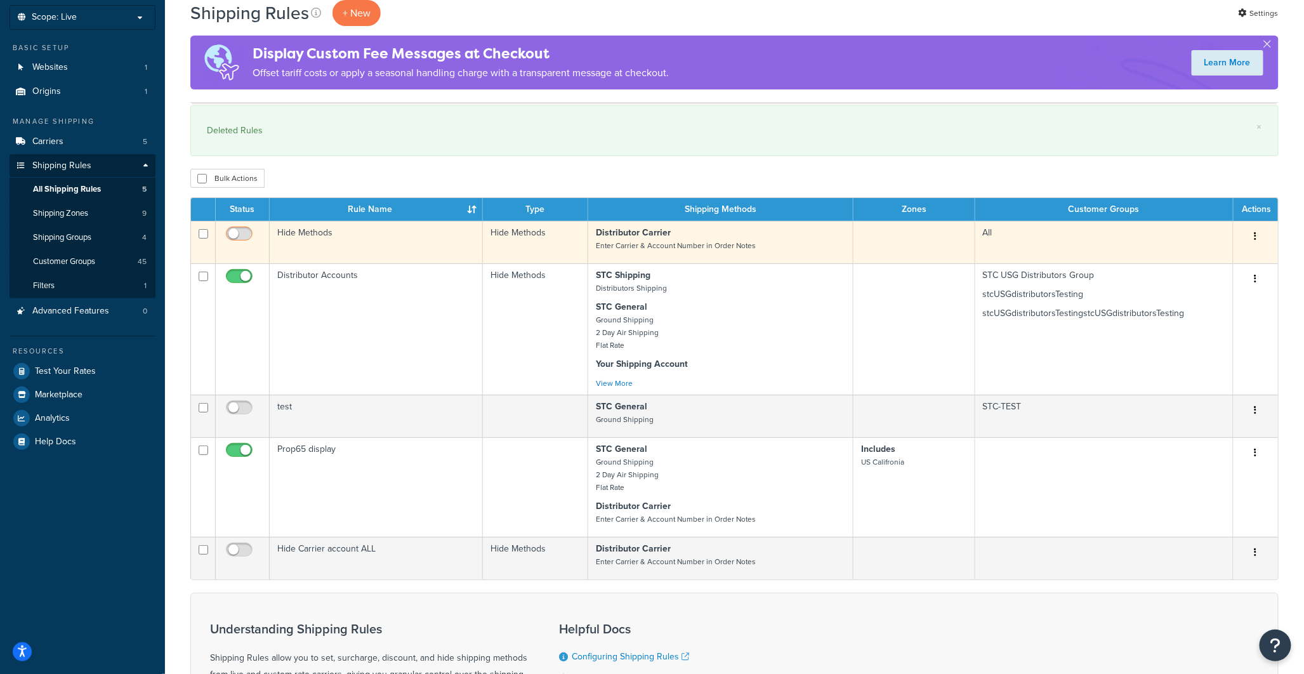
click at [245, 233] on input "checkbox" at bounding box center [240, 237] width 35 height 16
checkbox input "true"
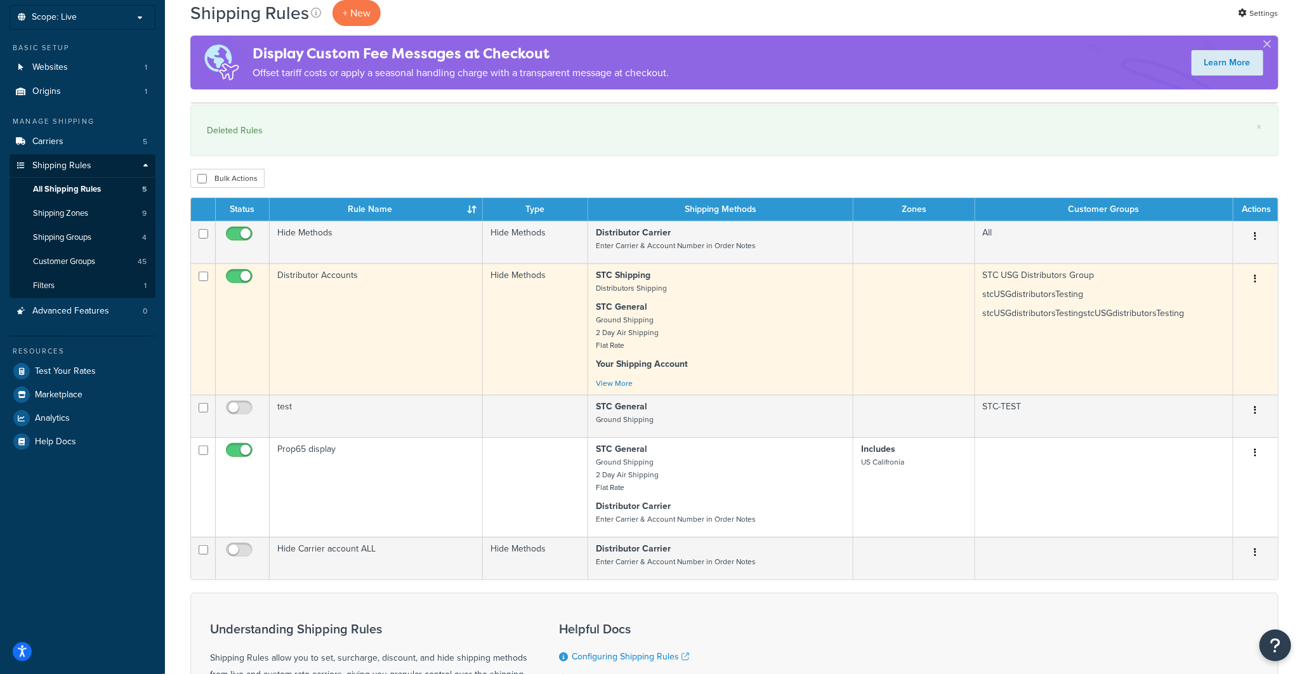
click at [668, 300] on div "STC Shipping Distributors Shipping STC General Ground Shipping 2 Day Air Shippi…" at bounding box center [720, 329] width 249 height 121
click at [644, 325] on small "Ground Shipping 2 Day Air Shipping Flat Rate" at bounding box center [627, 332] width 63 height 37
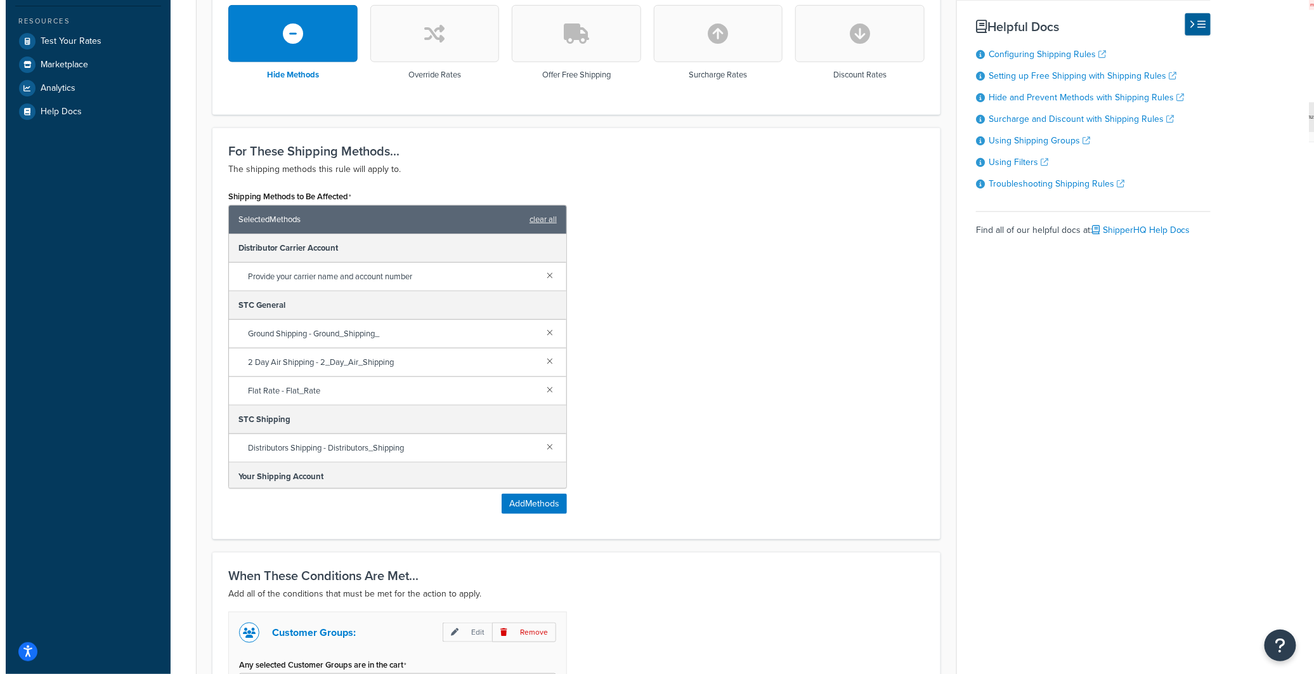
scroll to position [422, 0]
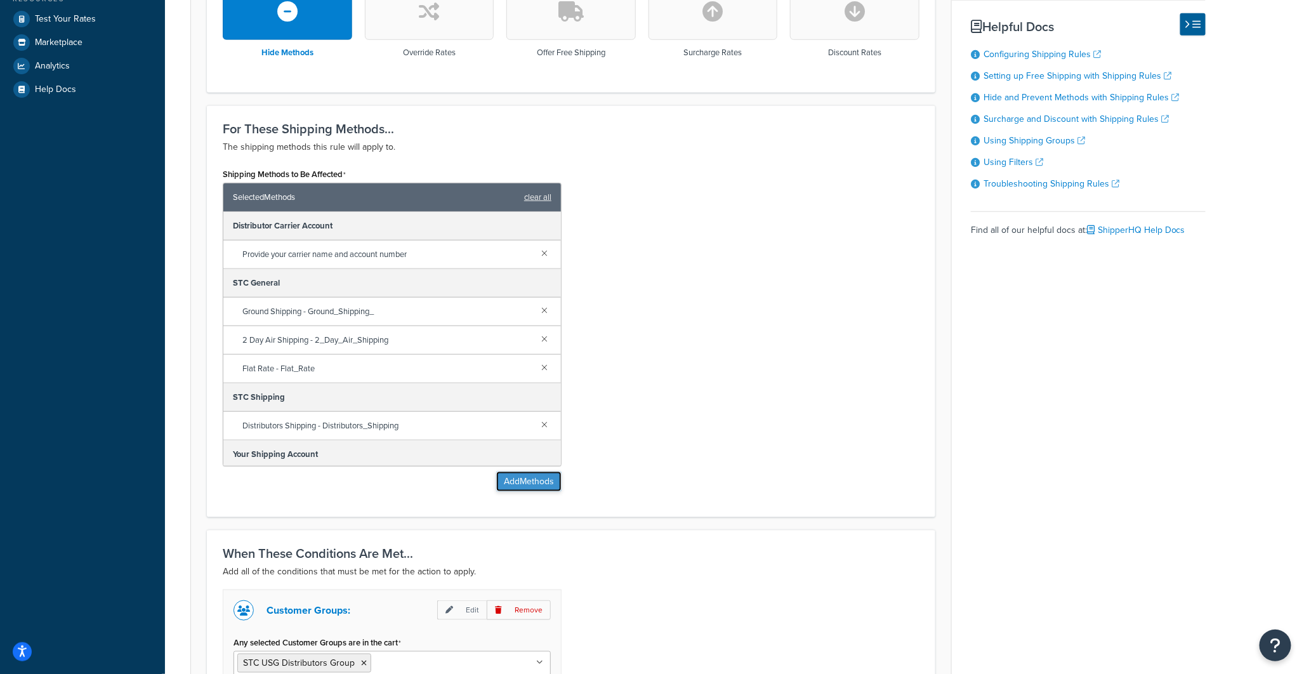
click at [539, 485] on button "Add Methods" at bounding box center [528, 481] width 65 height 20
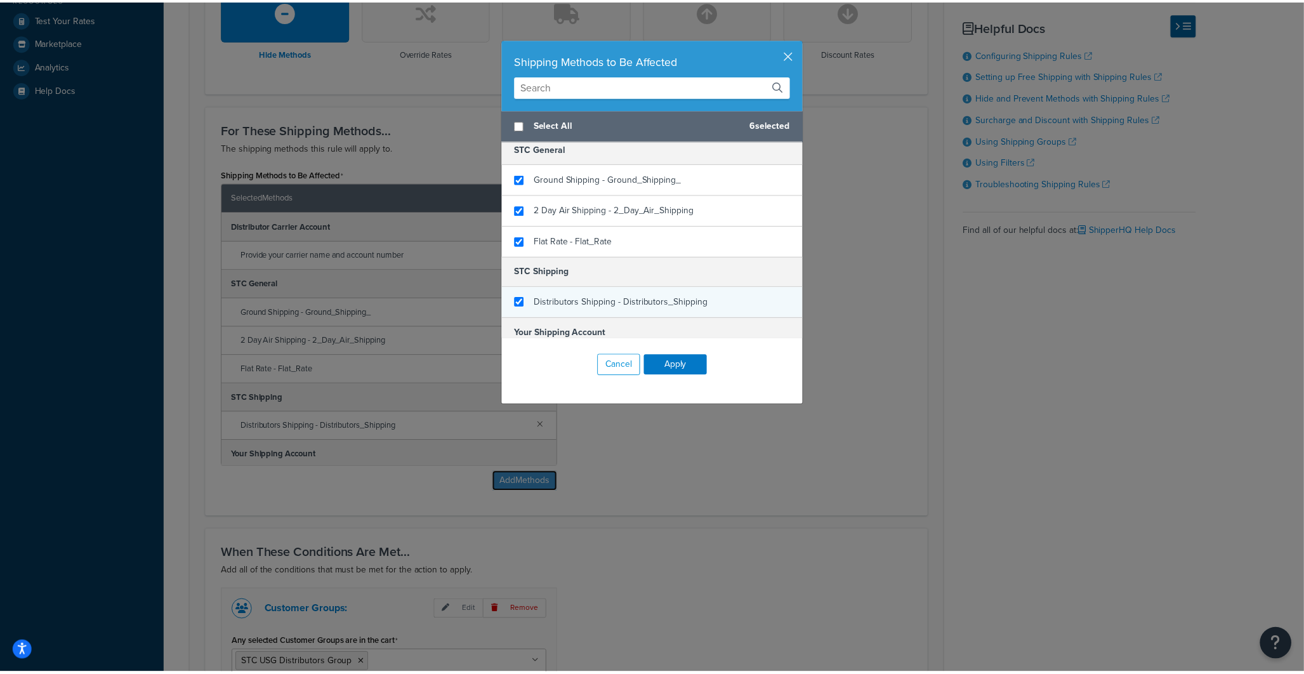
scroll to position [141, 0]
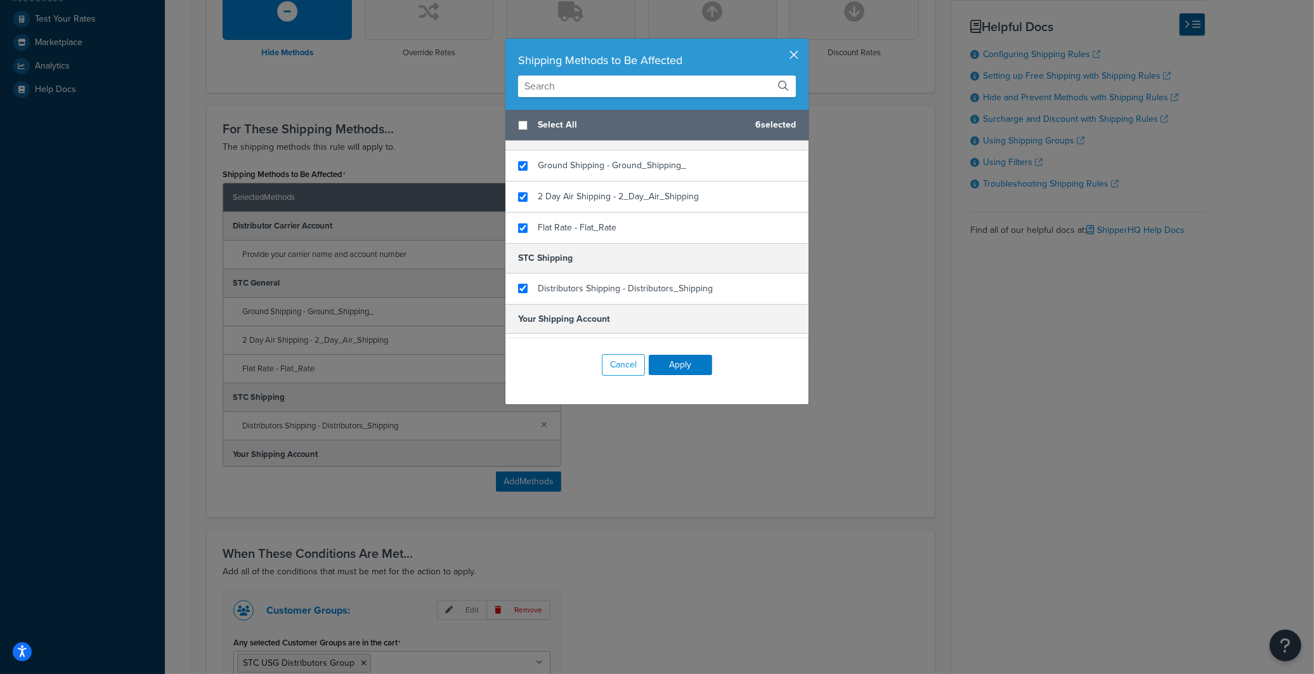
click at [806, 42] on button "button" at bounding box center [807, 40] width 3 height 3
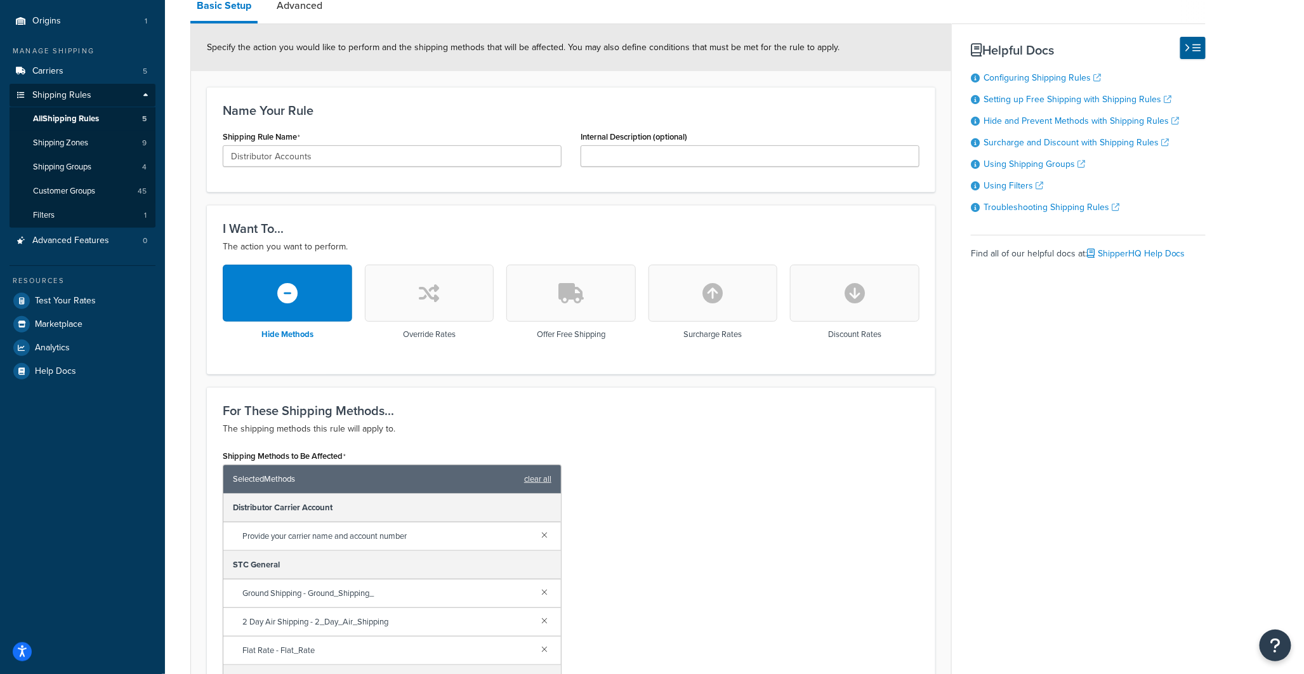
scroll to position [0, 0]
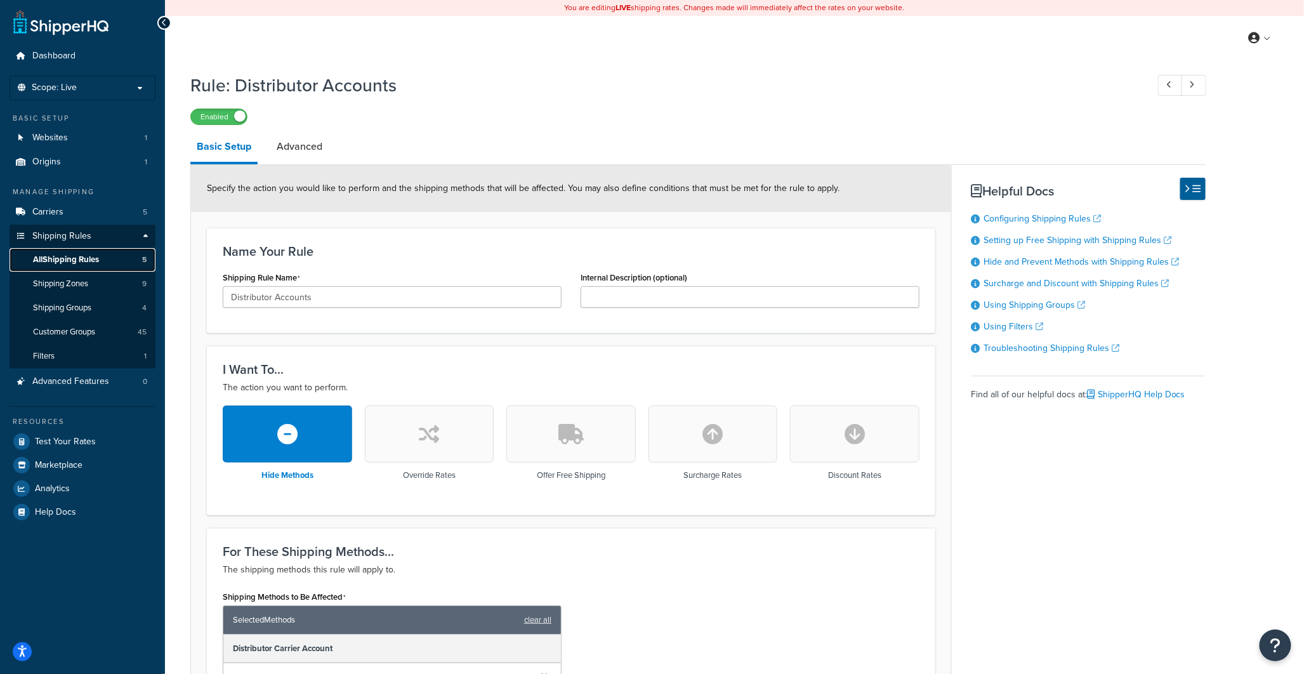
click at [56, 258] on span "All Shipping Rules" at bounding box center [66, 259] width 66 height 11
